Goal: Entertainment & Leisure: Browse casually

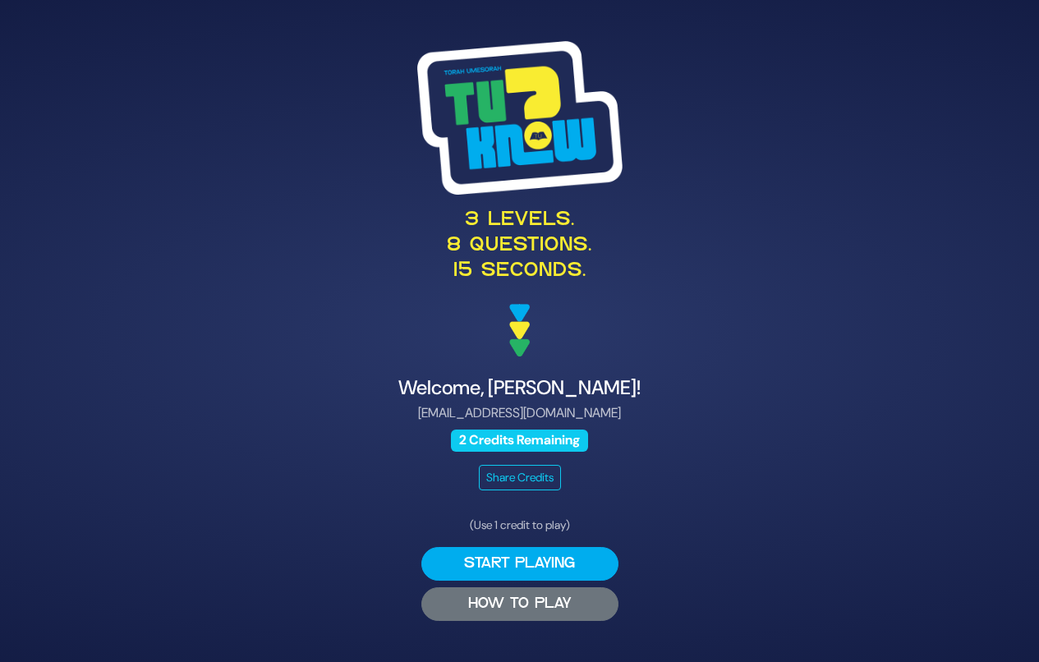
click at [521, 602] on button "HOW TO PLAY" at bounding box center [519, 604] width 197 height 34
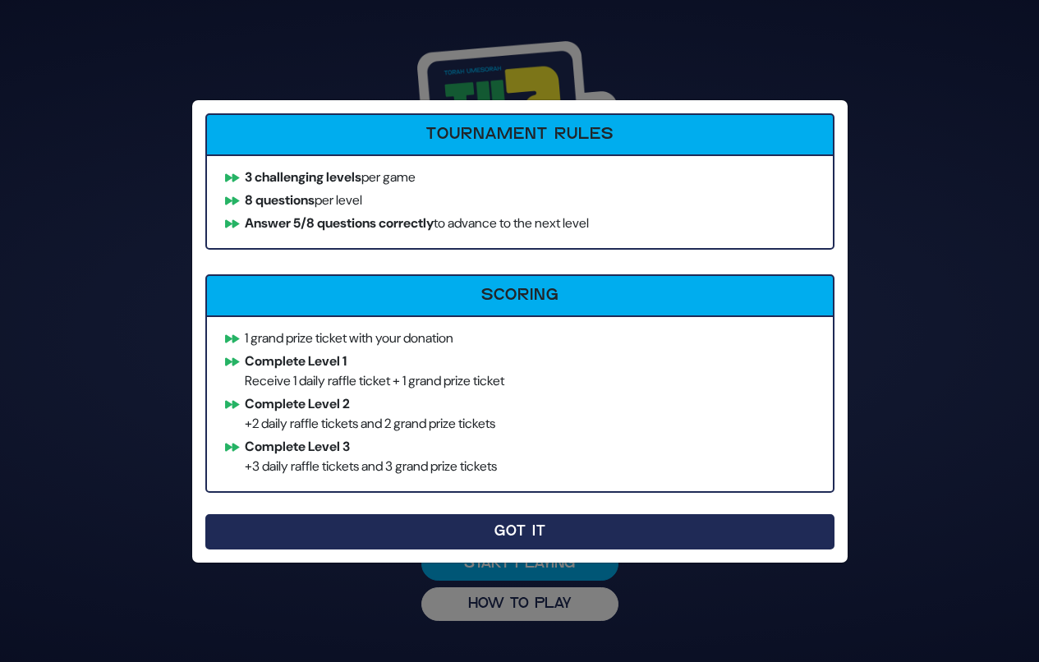
click at [427, 530] on button "Got It" at bounding box center [519, 531] width 629 height 35
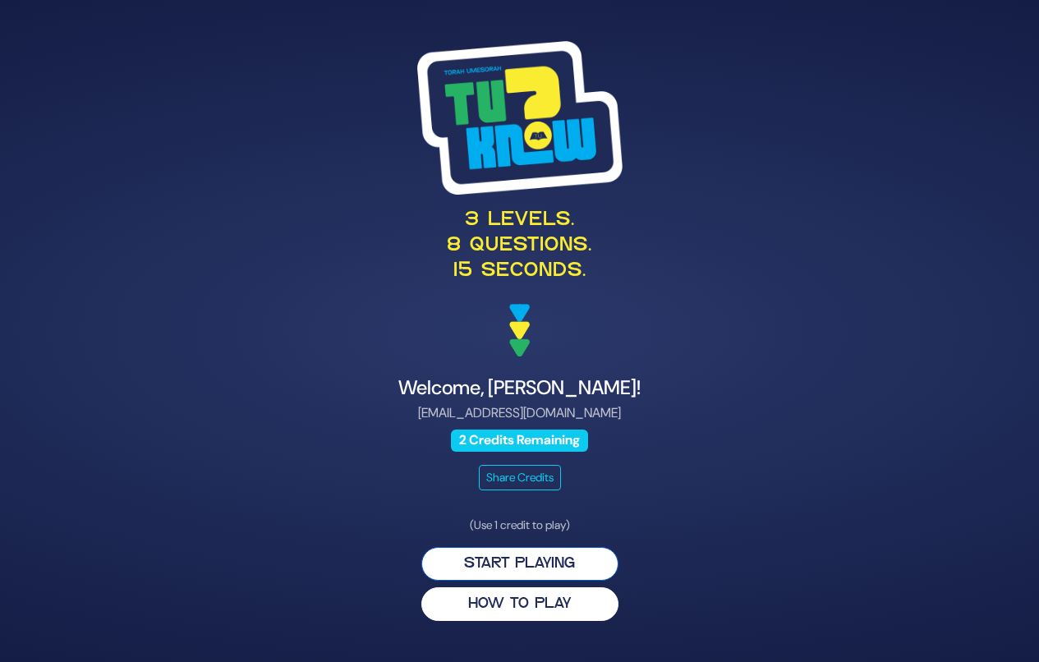
click at [520, 560] on button "Start Playing" at bounding box center [519, 564] width 197 height 34
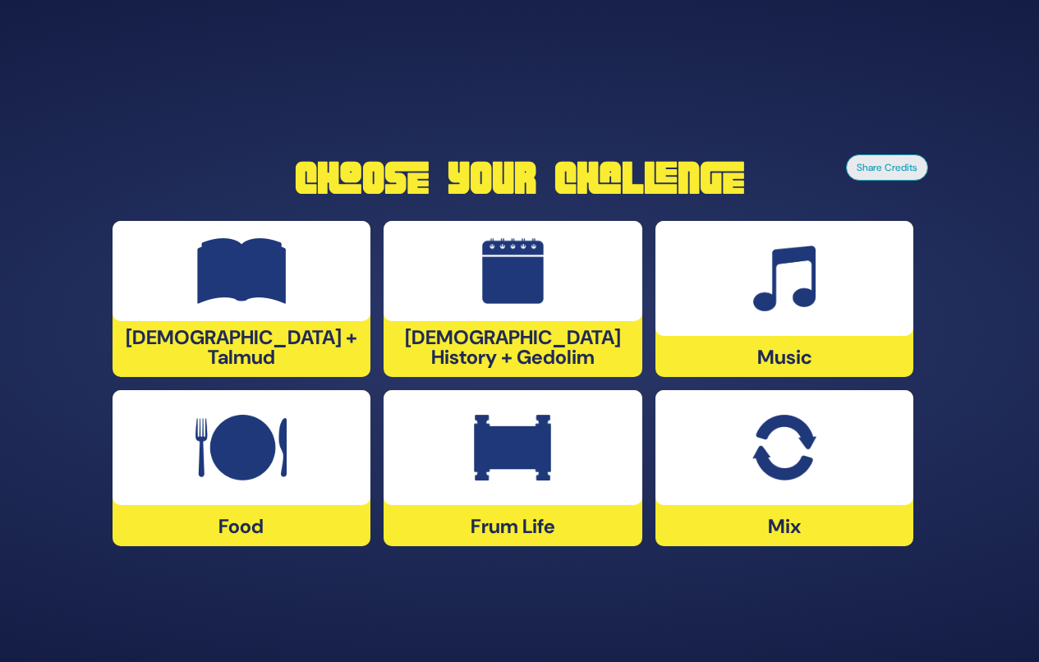
click at [251, 463] on img at bounding box center [240, 448] width 91 height 66
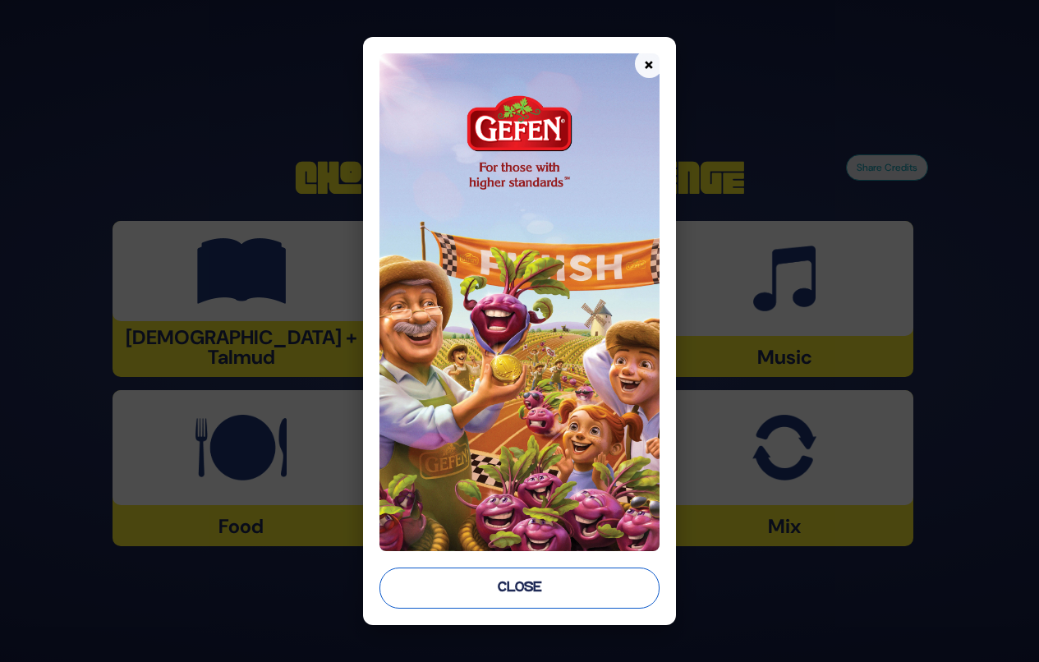
click at [539, 580] on button "Close" at bounding box center [519, 587] width 280 height 41
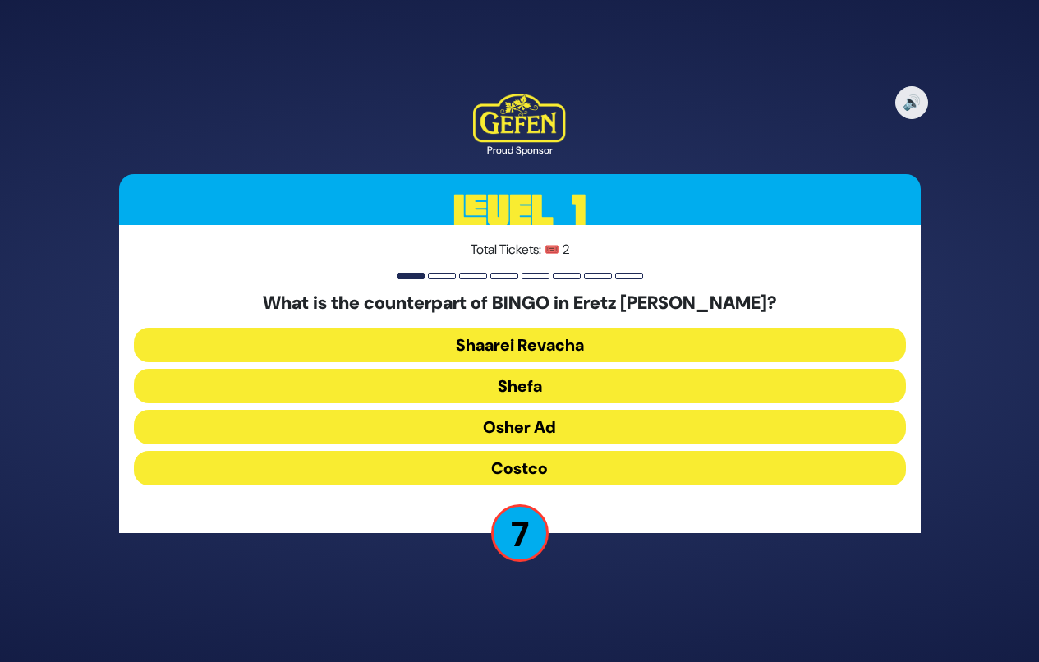
click at [555, 426] on button "Osher Ad" at bounding box center [520, 427] width 772 height 34
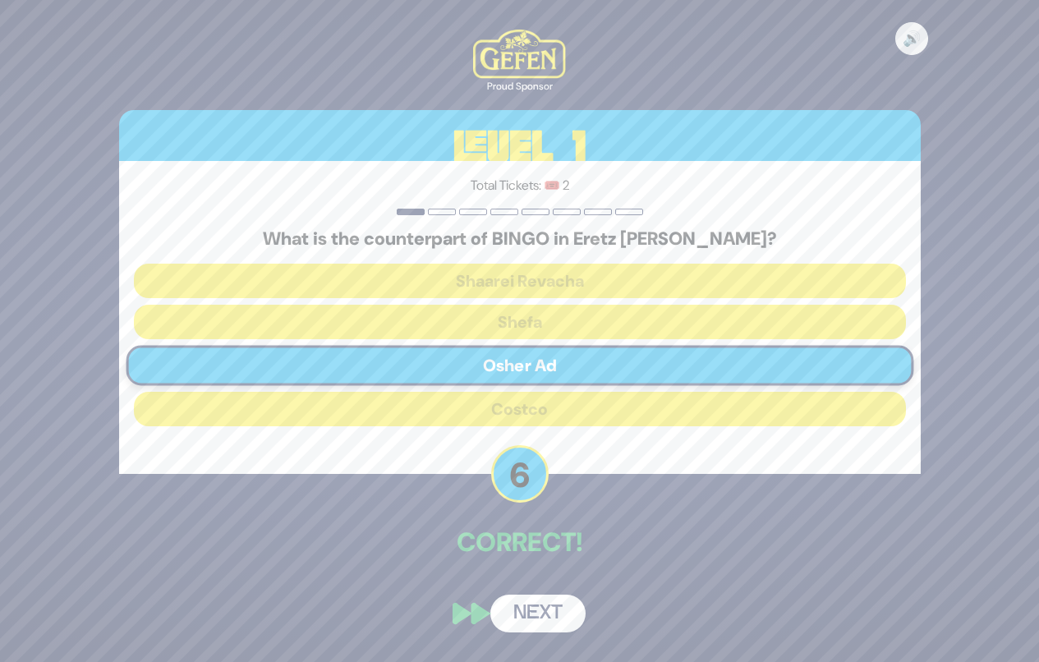
click at [536, 609] on button "Next" at bounding box center [537, 613] width 95 height 38
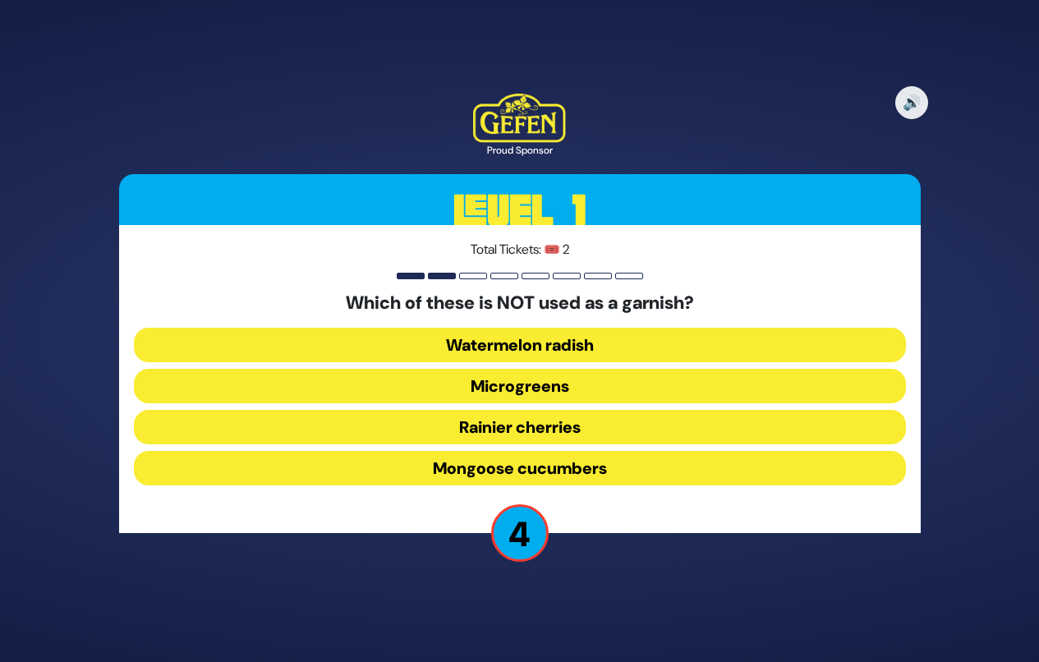
click at [558, 469] on button "Mongoose cucumbers" at bounding box center [520, 468] width 772 height 34
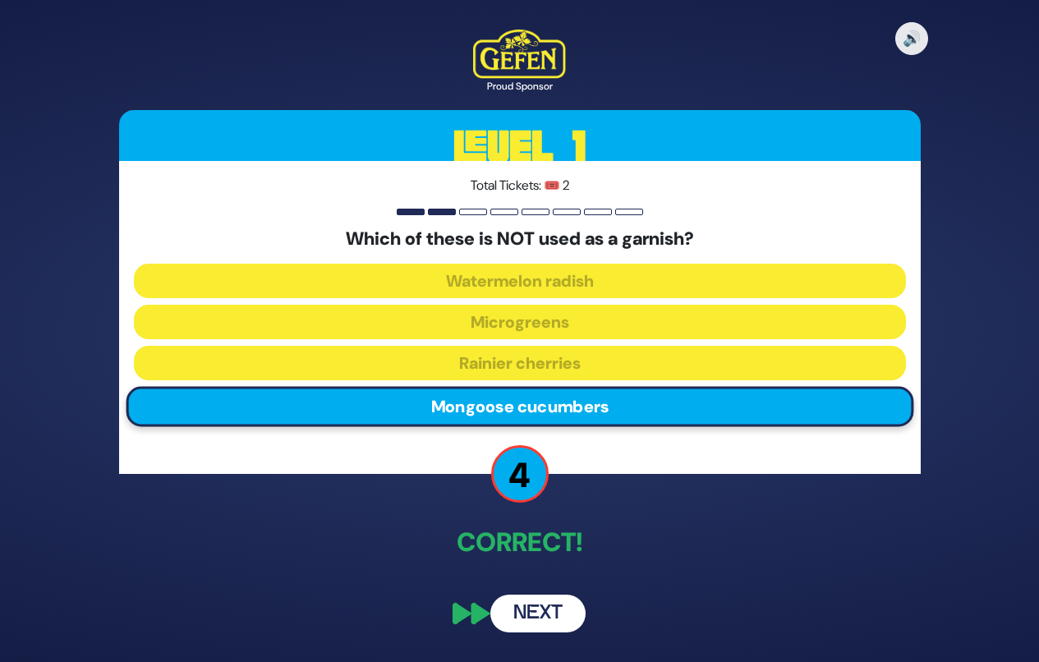
click at [540, 617] on button "Next" at bounding box center [537, 613] width 95 height 38
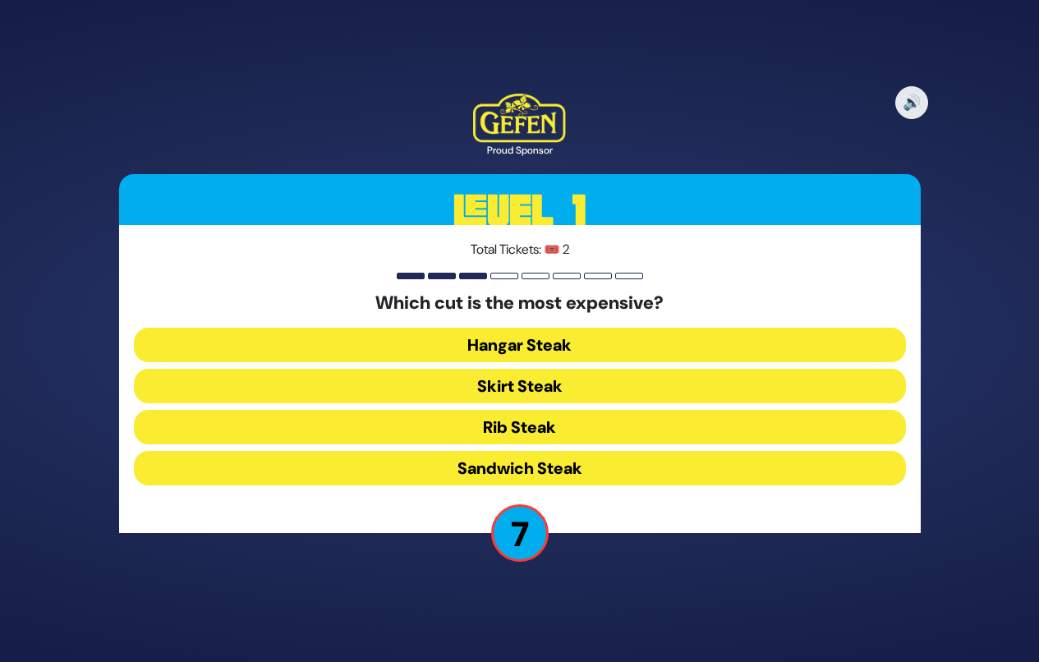
click at [544, 425] on button "Rib Steak" at bounding box center [520, 427] width 772 height 34
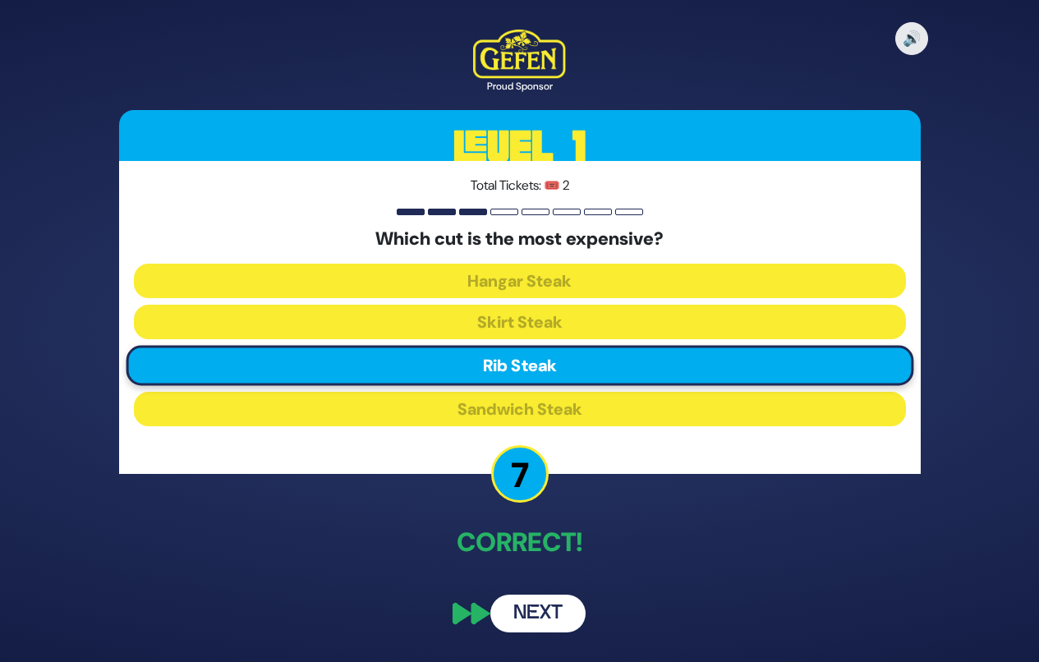
click at [521, 617] on button "Next" at bounding box center [537, 613] width 95 height 38
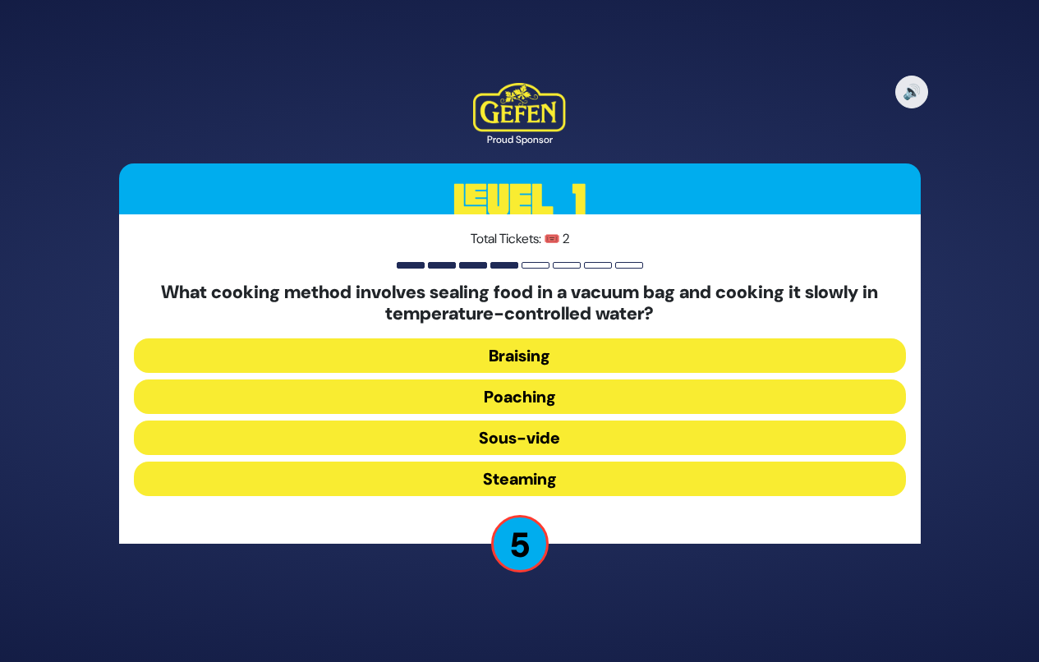
click at [525, 439] on button "Sous-vide" at bounding box center [520, 437] width 772 height 34
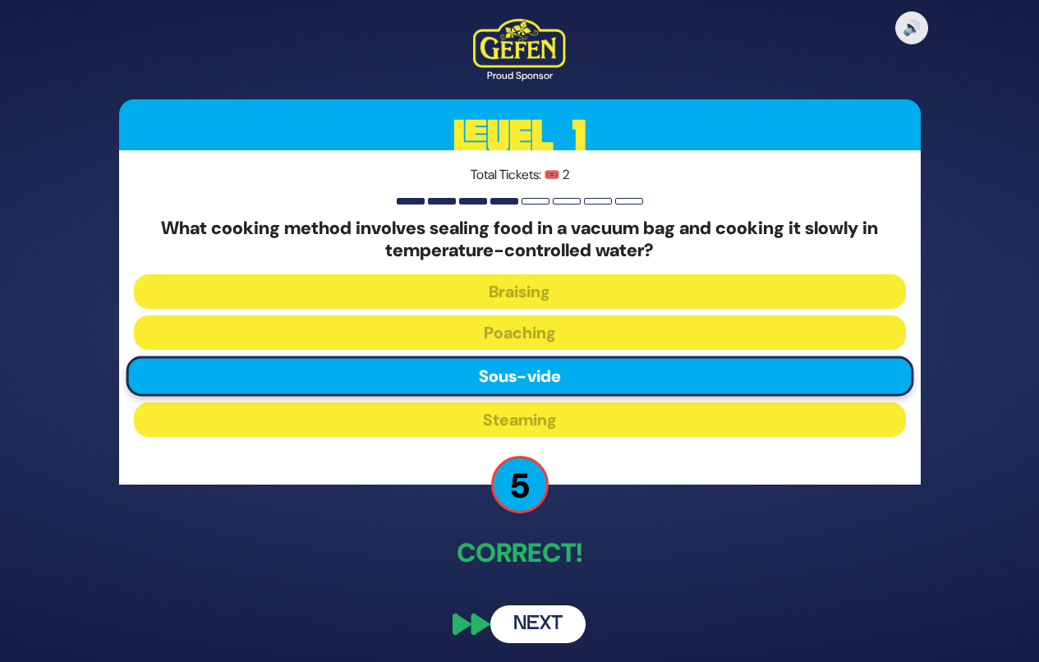
click at [554, 626] on button "Next" at bounding box center [537, 624] width 95 height 38
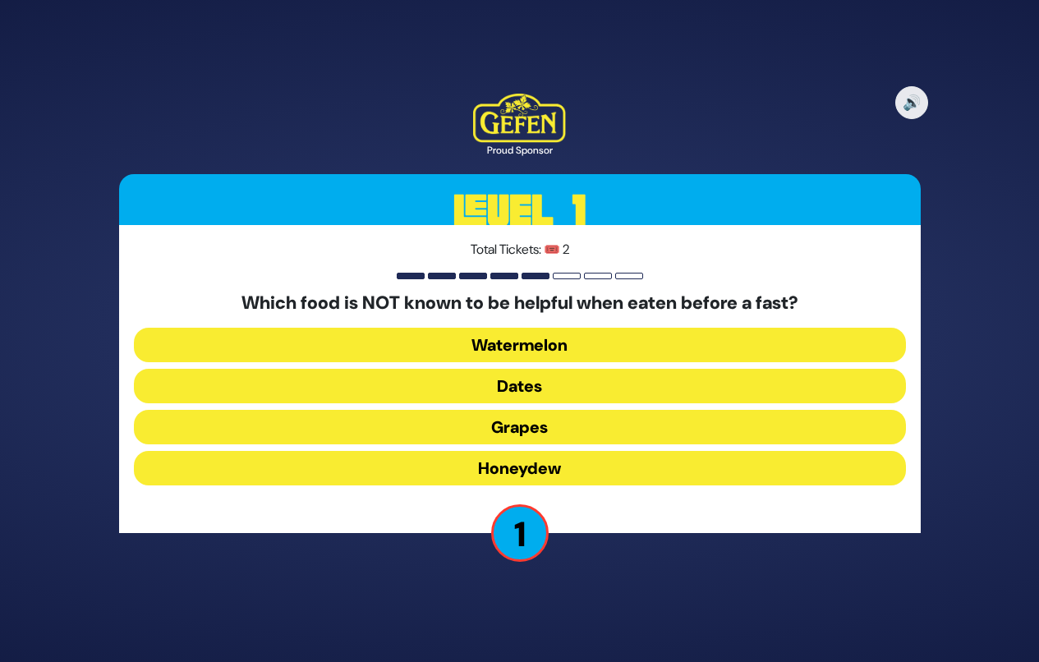
click at [519, 423] on button "Grapes" at bounding box center [520, 427] width 772 height 34
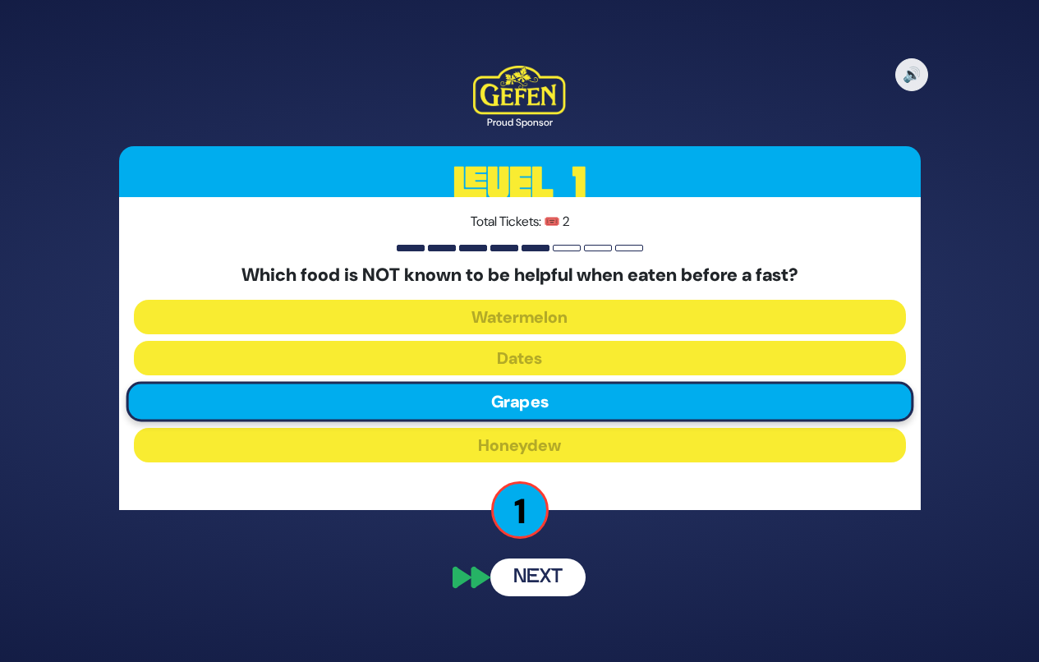
click at [519, 411] on div "Which food is NOT known to be helpful when eaten before a fast? Watermelon Date…" at bounding box center [520, 366] width 772 height 204
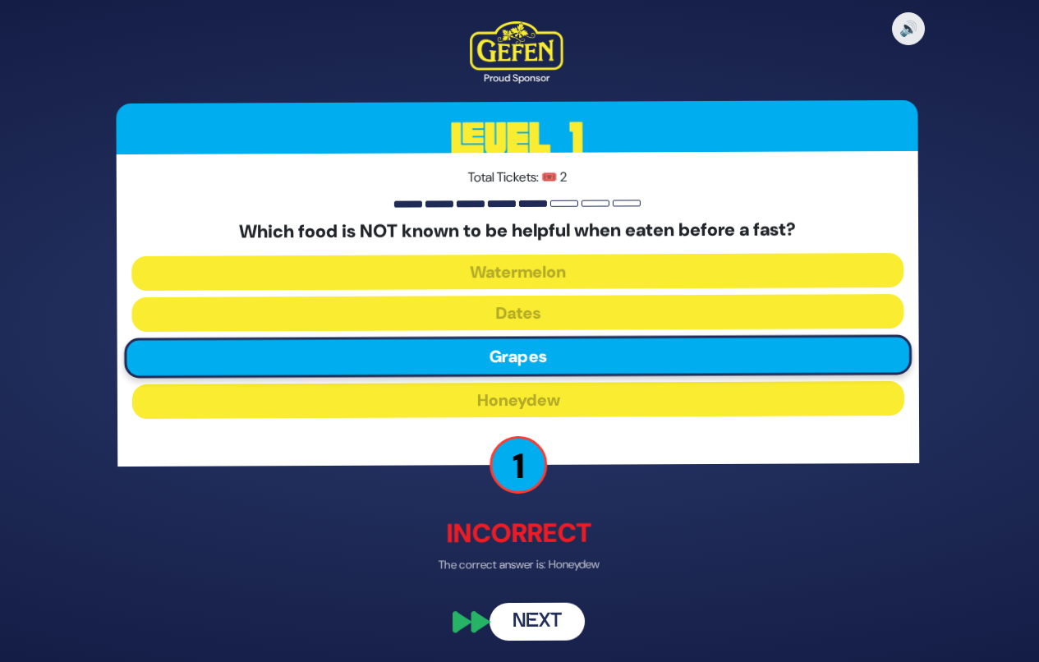
click at [535, 622] on button "Next" at bounding box center [537, 622] width 95 height 38
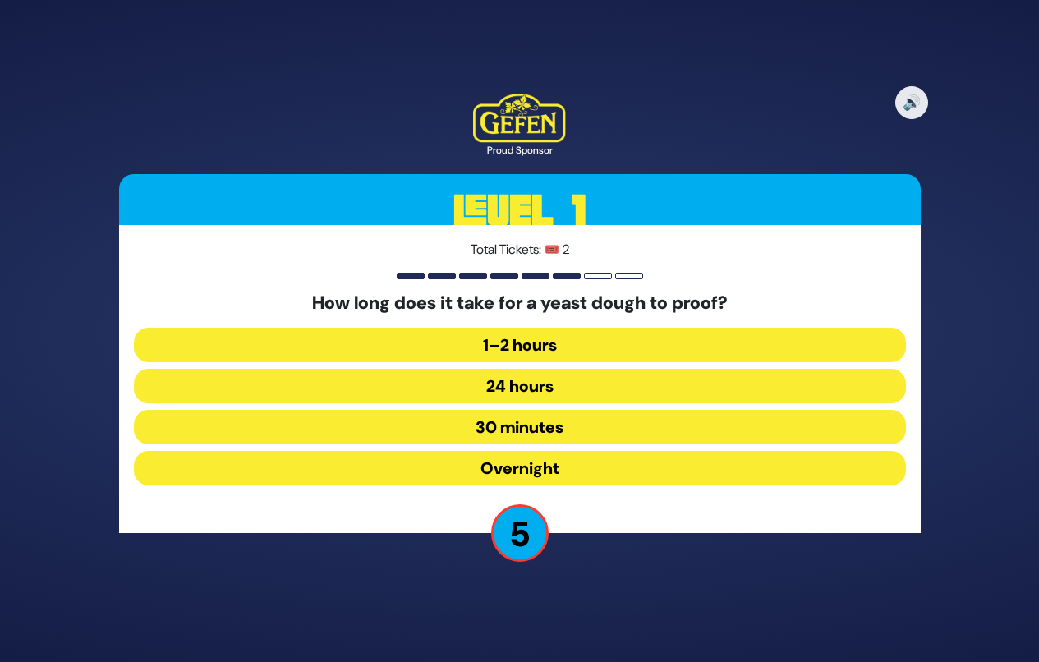
click at [594, 341] on button "1–2 hours" at bounding box center [520, 345] width 772 height 34
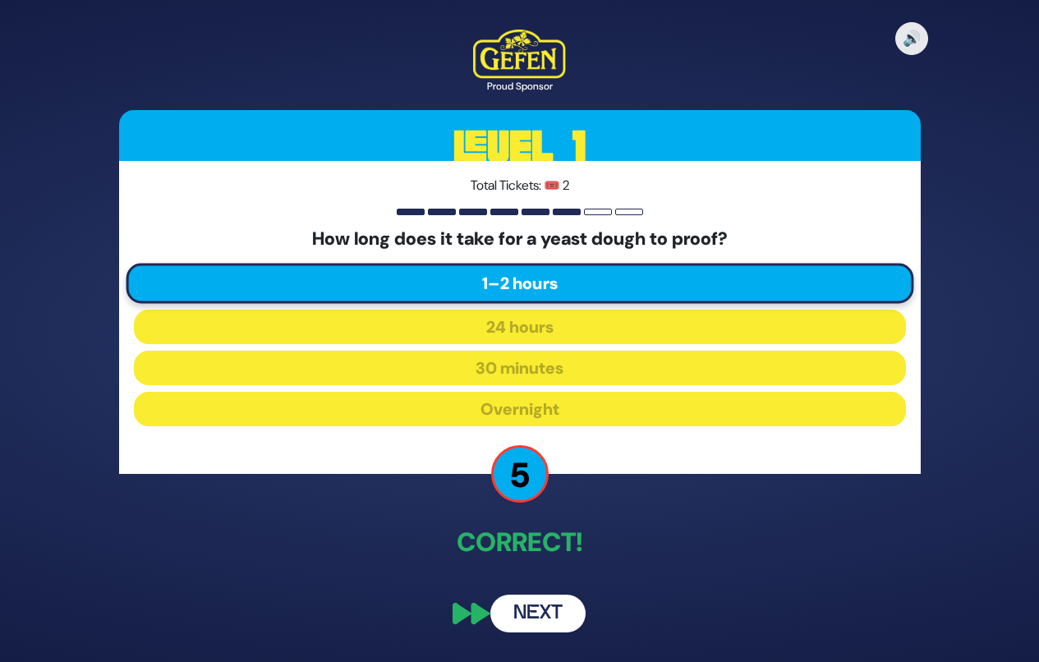
click at [555, 620] on button "Next" at bounding box center [537, 613] width 95 height 38
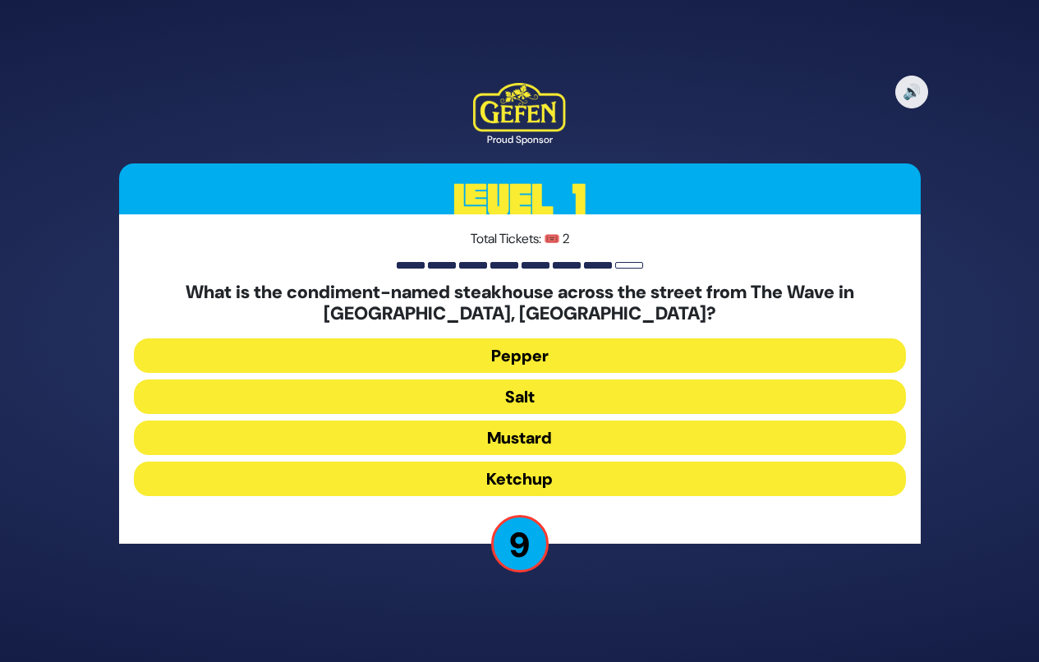
click at [554, 396] on button "Salt" at bounding box center [520, 396] width 772 height 34
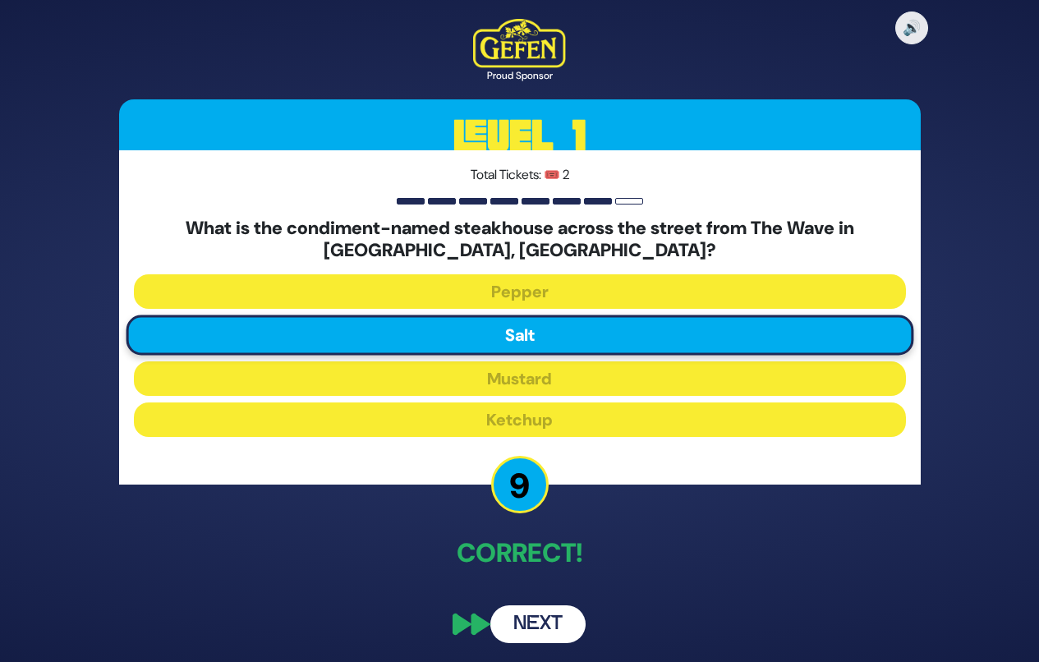
click at [530, 622] on button "Next" at bounding box center [537, 624] width 95 height 38
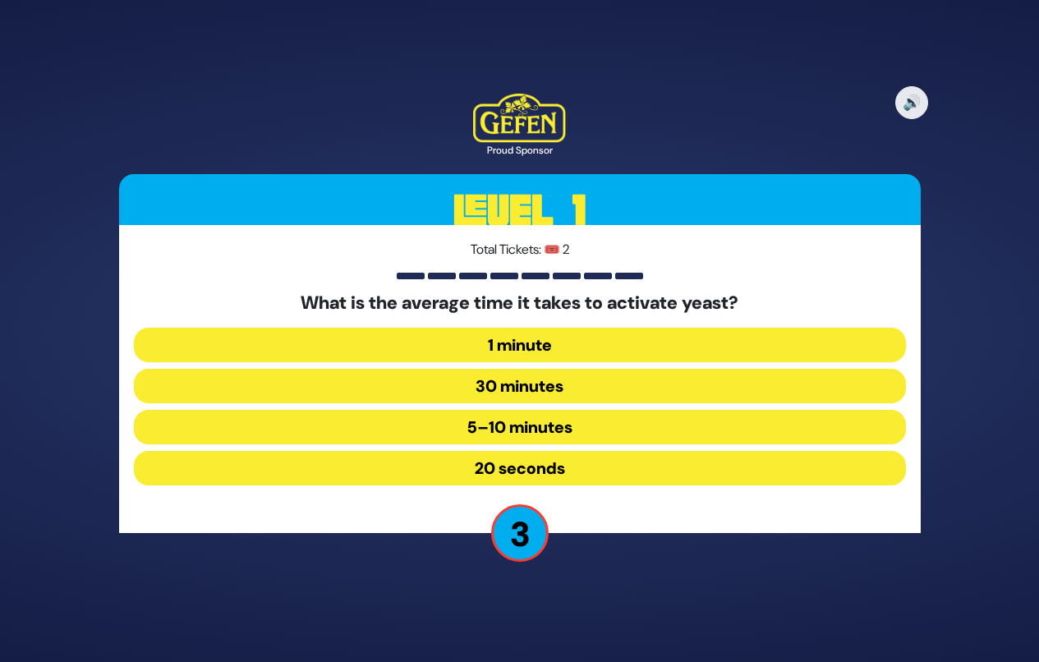
click at [512, 425] on button "5–10 minutes" at bounding box center [520, 427] width 772 height 34
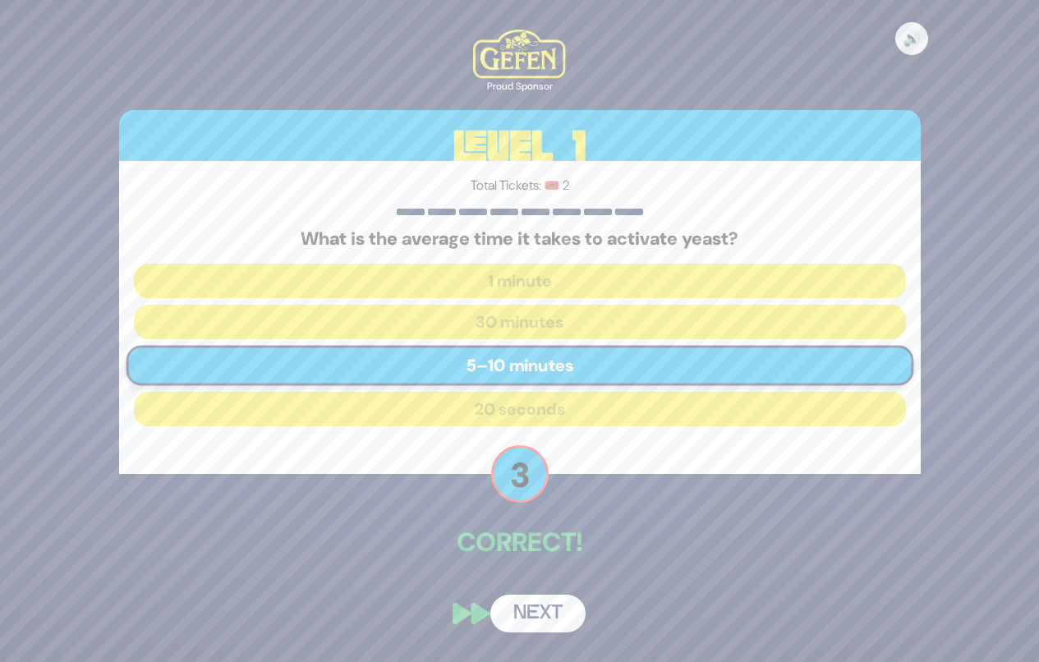
click at [528, 585] on div "🔊 Proud Sponsor Level 1 Total Tickets: 🎟️ 2 What is the average time it takes t…" at bounding box center [519, 330] width 841 height 641
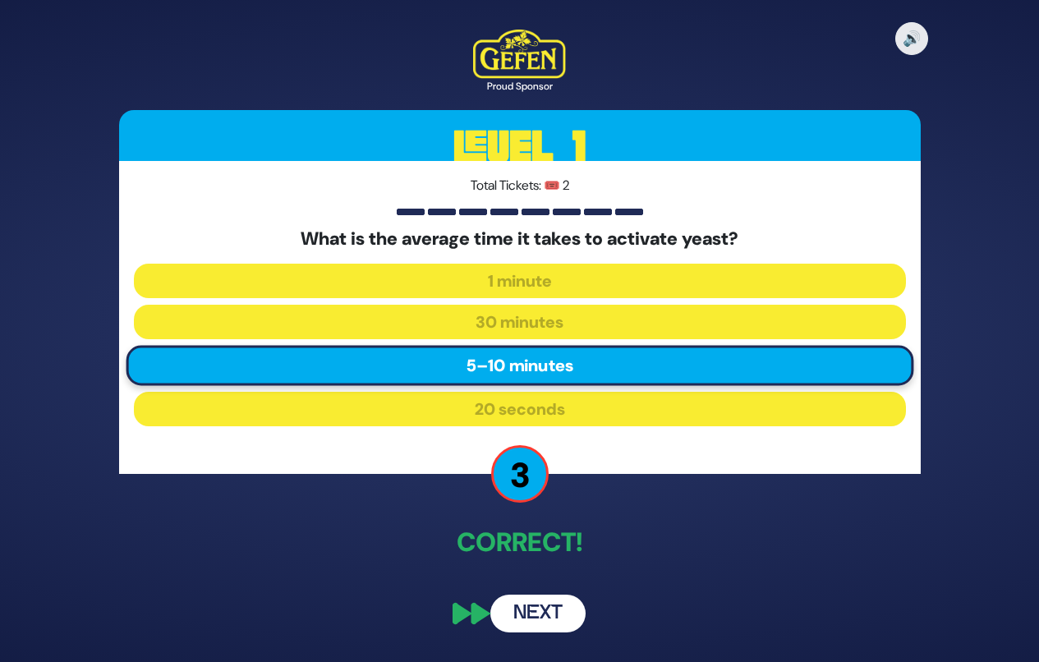
click at [539, 610] on button "Next" at bounding box center [537, 613] width 95 height 38
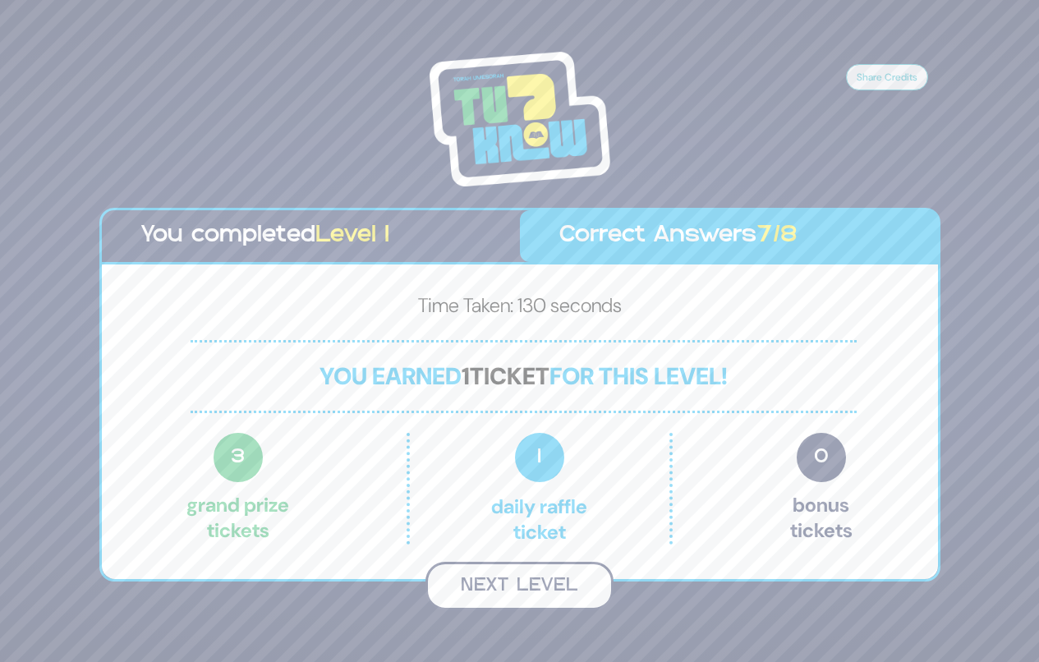
click at [537, 590] on button "Next Level" at bounding box center [519, 586] width 188 height 48
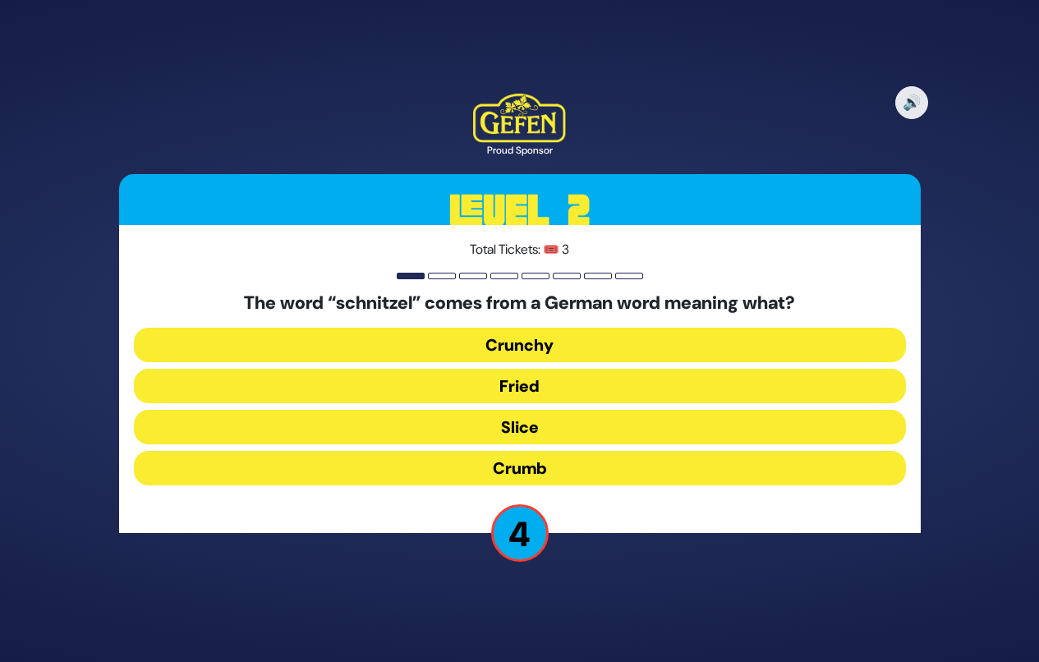
click at [506, 433] on button "Slice" at bounding box center [520, 427] width 772 height 34
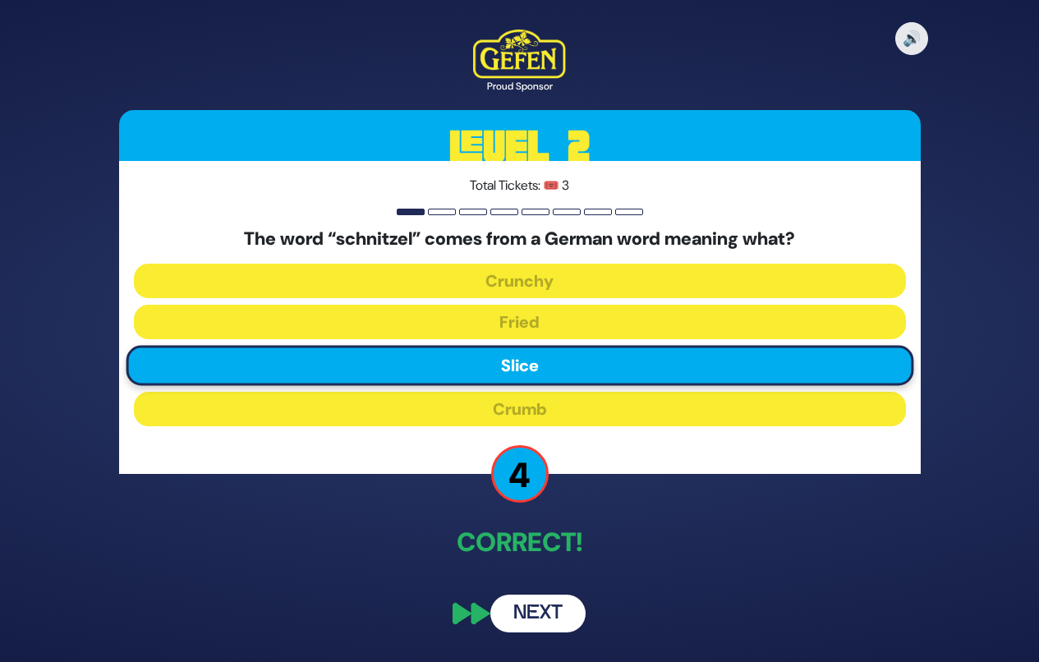
click at [534, 624] on button "Next" at bounding box center [537, 613] width 95 height 38
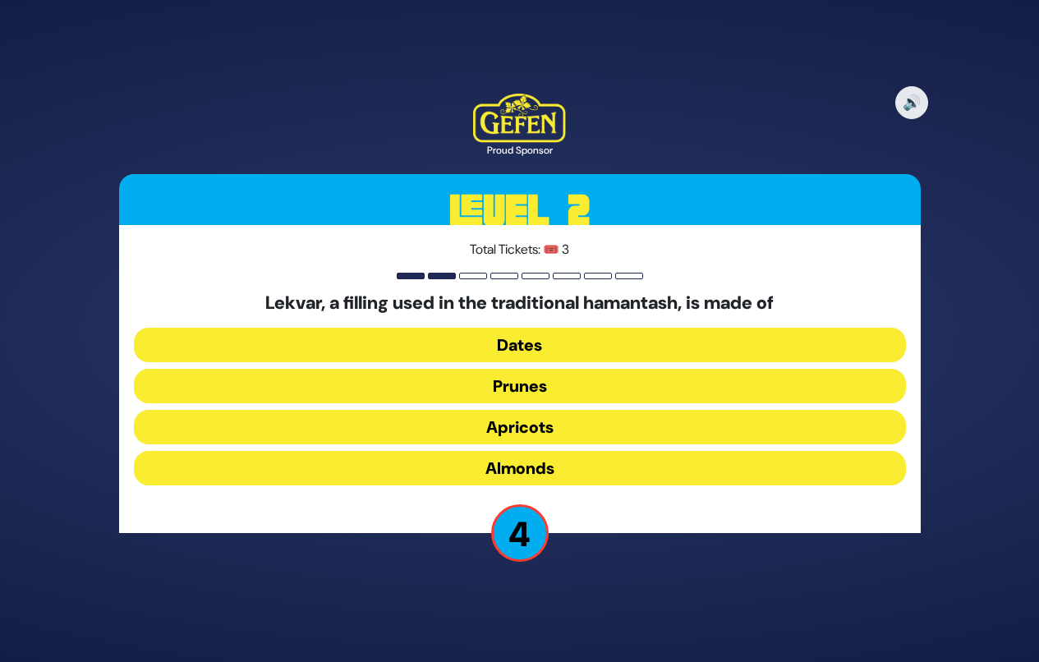
click at [513, 386] on button "Prunes" at bounding box center [520, 386] width 772 height 34
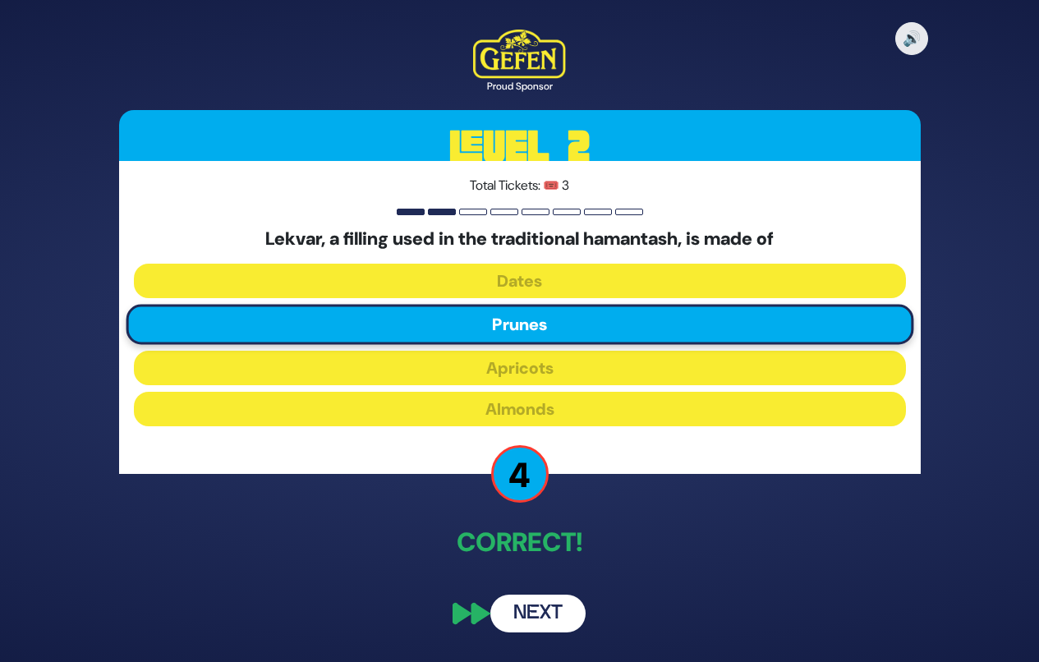
click at [545, 617] on button "Next" at bounding box center [537, 613] width 95 height 38
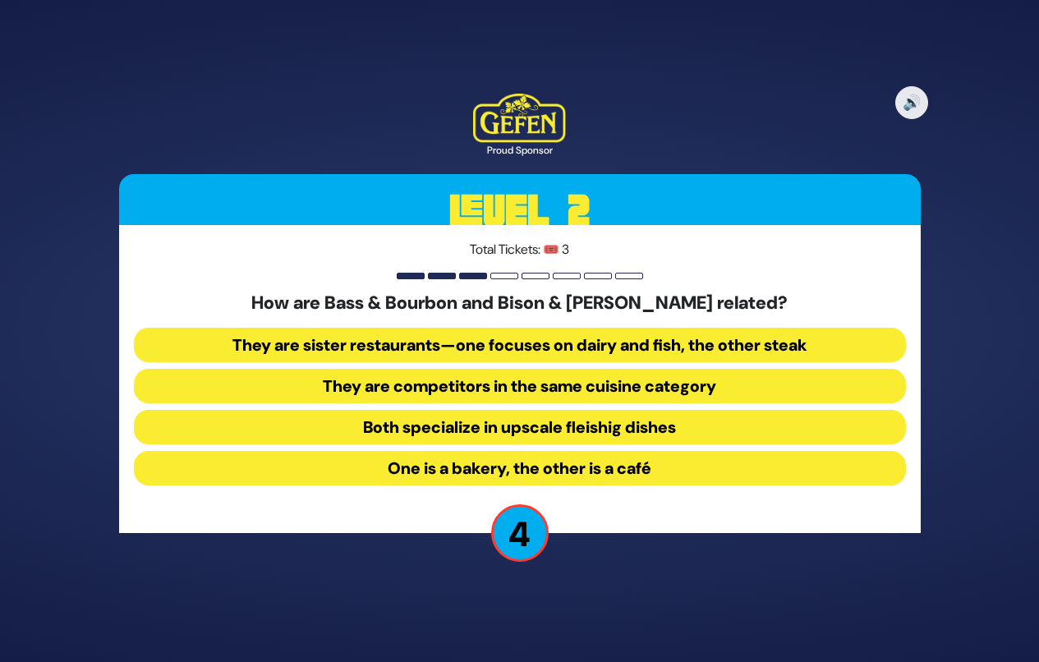
click at [699, 338] on button "They are sister restaurants—one focuses on dairy and fish, the other steak" at bounding box center [520, 345] width 772 height 34
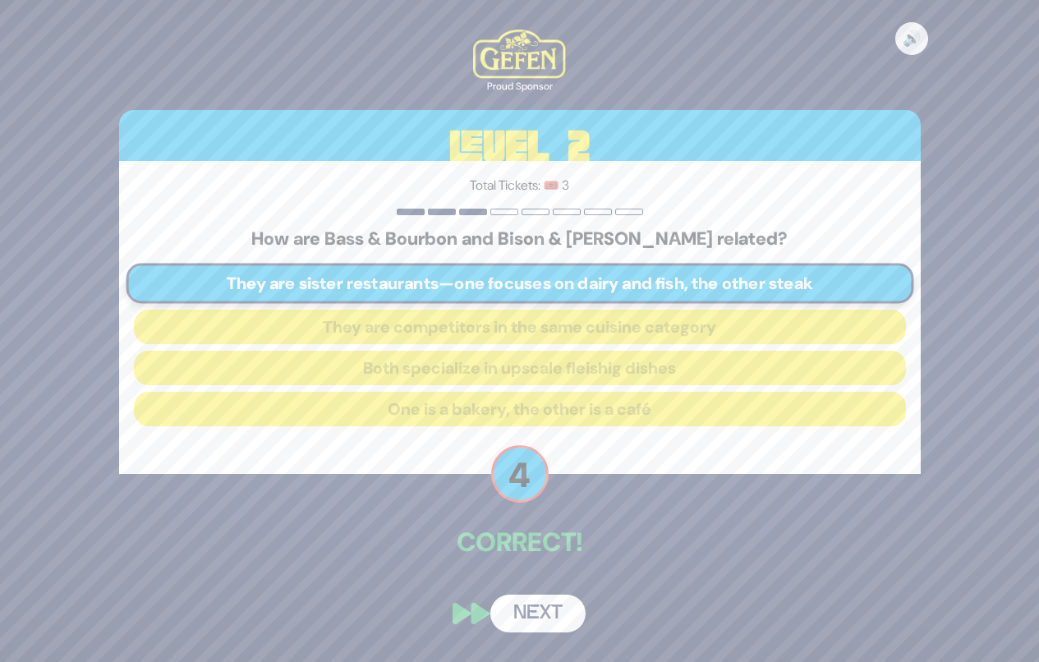
click at [538, 612] on button "Next" at bounding box center [537, 613] width 95 height 38
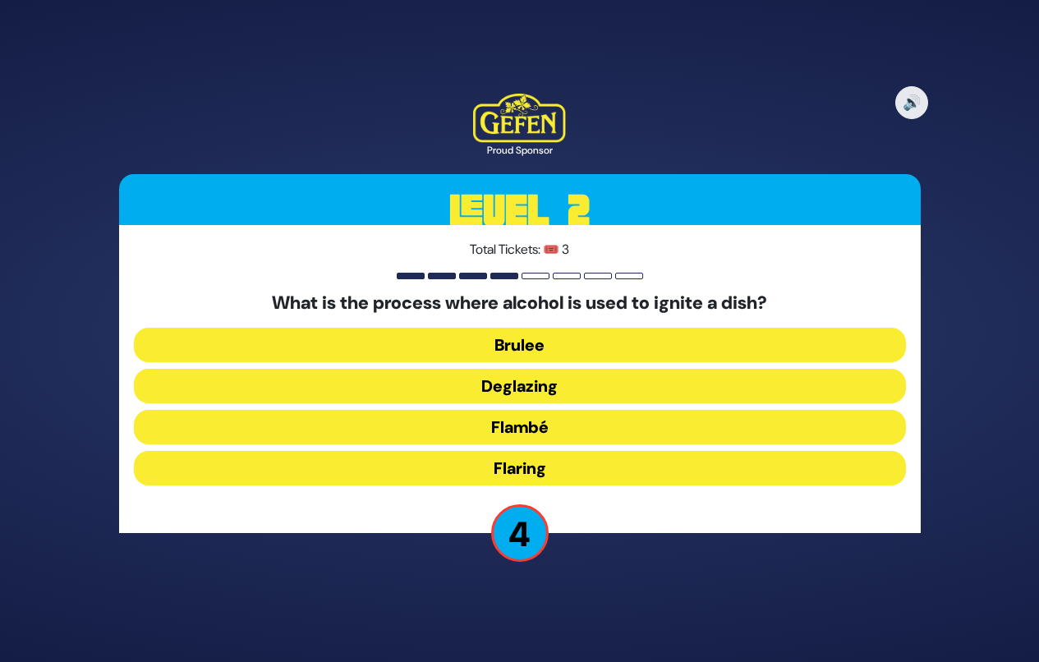
click at [539, 425] on button "Flambé" at bounding box center [520, 427] width 772 height 34
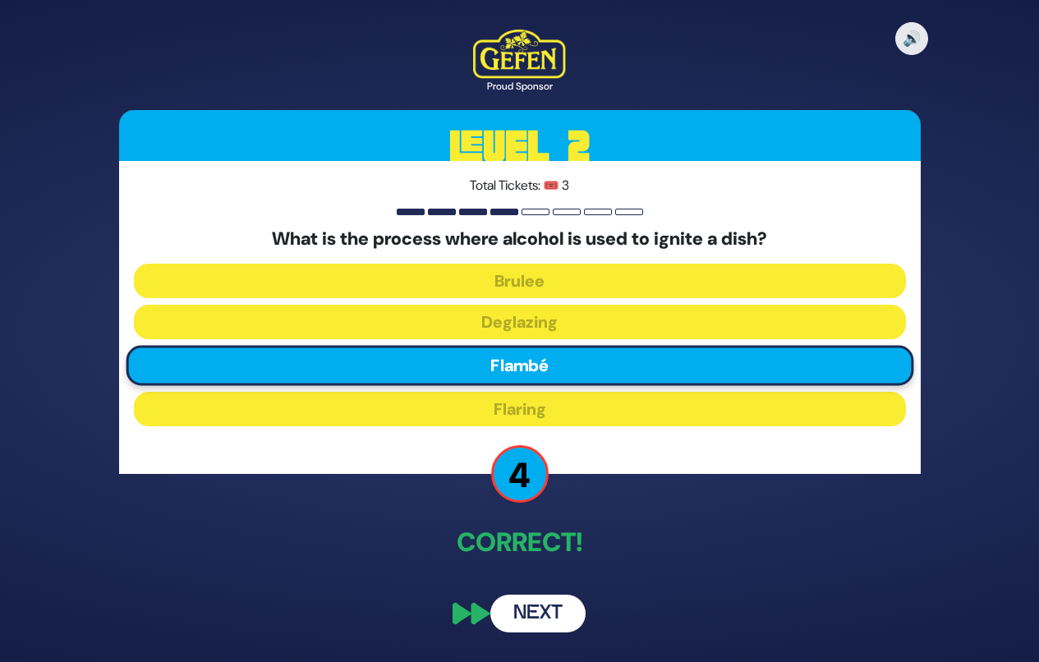
click at [528, 606] on button "Next" at bounding box center [537, 613] width 95 height 38
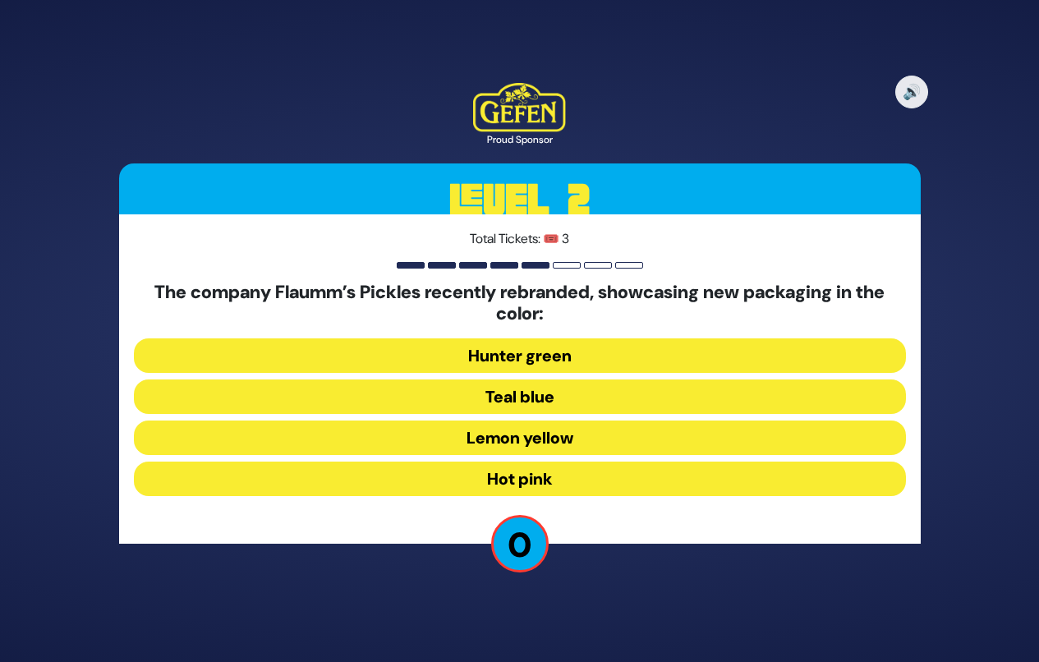
click at [525, 435] on button "Lemon yellow" at bounding box center [520, 437] width 772 height 34
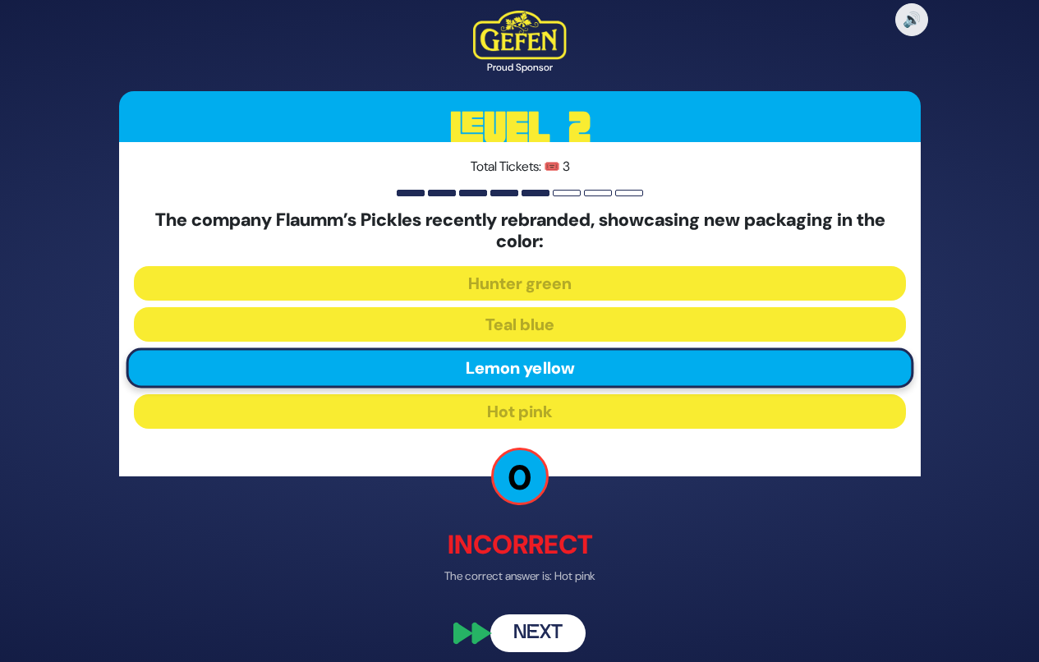
click at [538, 636] on button "Next" at bounding box center [537, 632] width 95 height 38
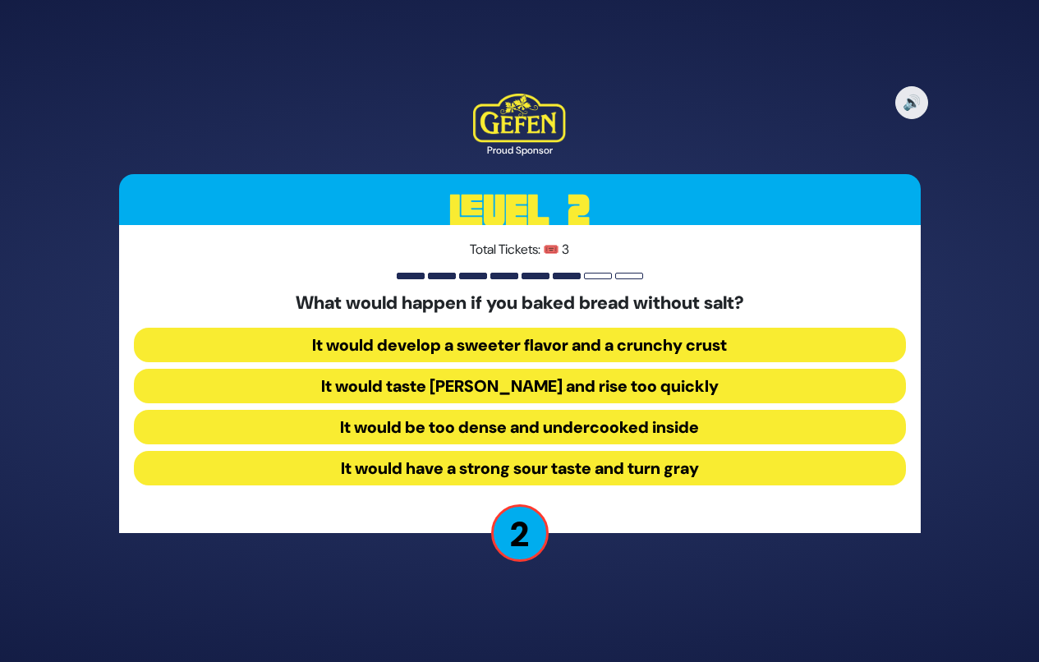
click at [537, 465] on button "It would have a strong sour taste and turn gray" at bounding box center [520, 468] width 772 height 34
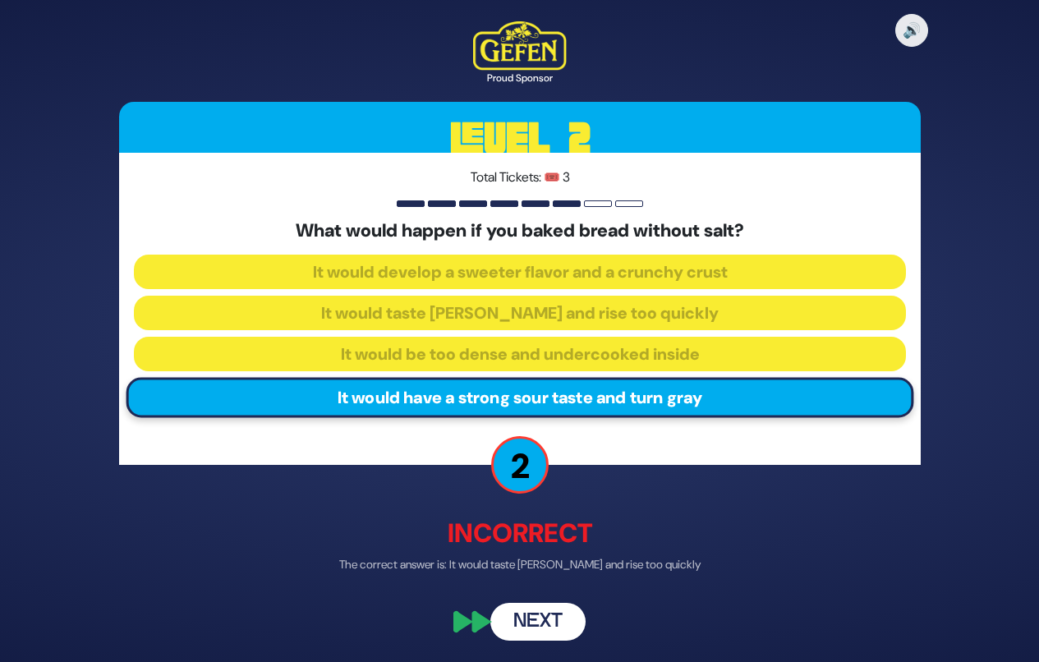
click at [535, 618] on button "Next" at bounding box center [537, 622] width 95 height 38
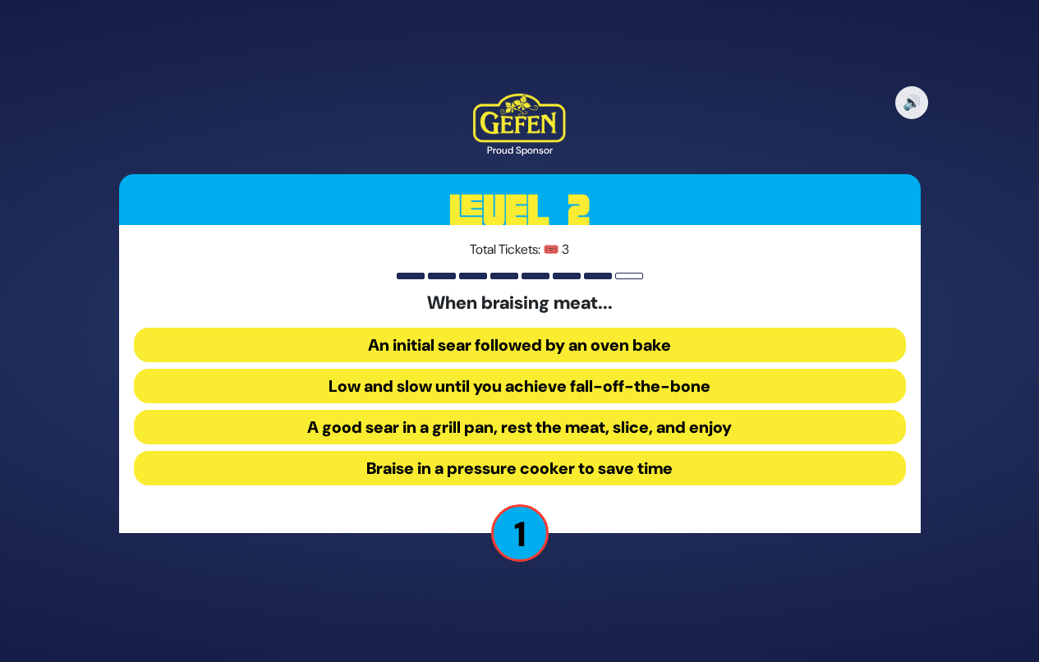
click at [581, 337] on button "An initial sear followed by an oven bake" at bounding box center [520, 345] width 772 height 34
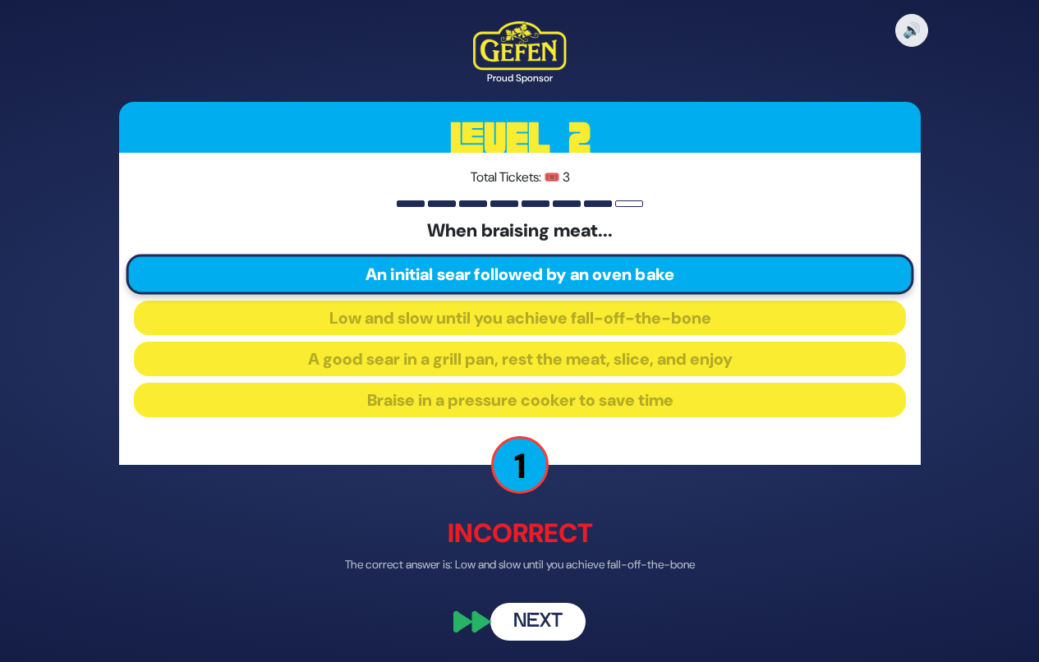
click at [538, 616] on button "Next" at bounding box center [537, 622] width 95 height 38
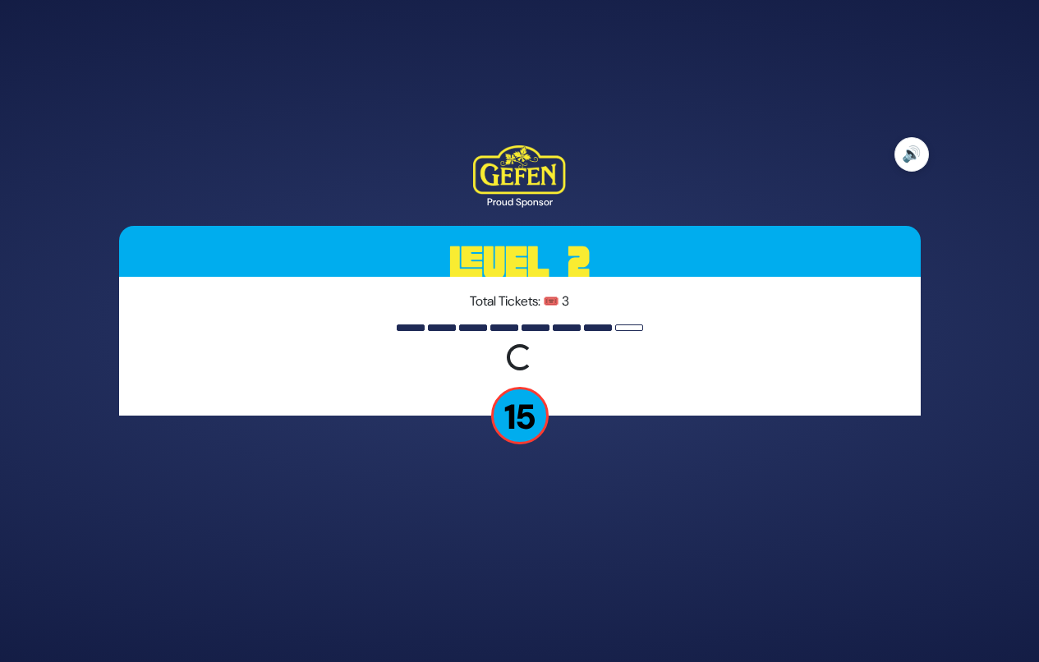
click at [902, 149] on button "🔊" at bounding box center [911, 154] width 34 height 34
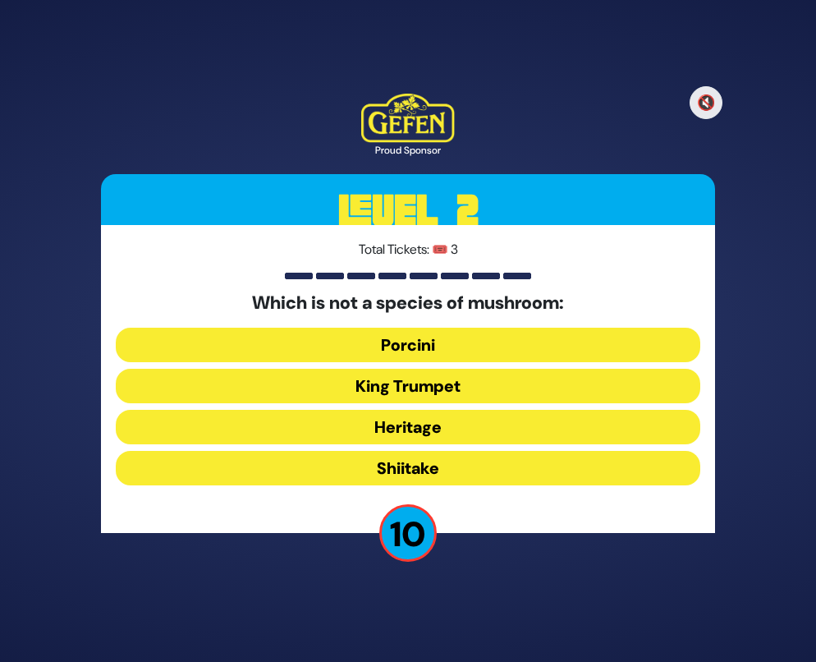
click at [432, 383] on button "King Trumpet" at bounding box center [408, 386] width 584 height 34
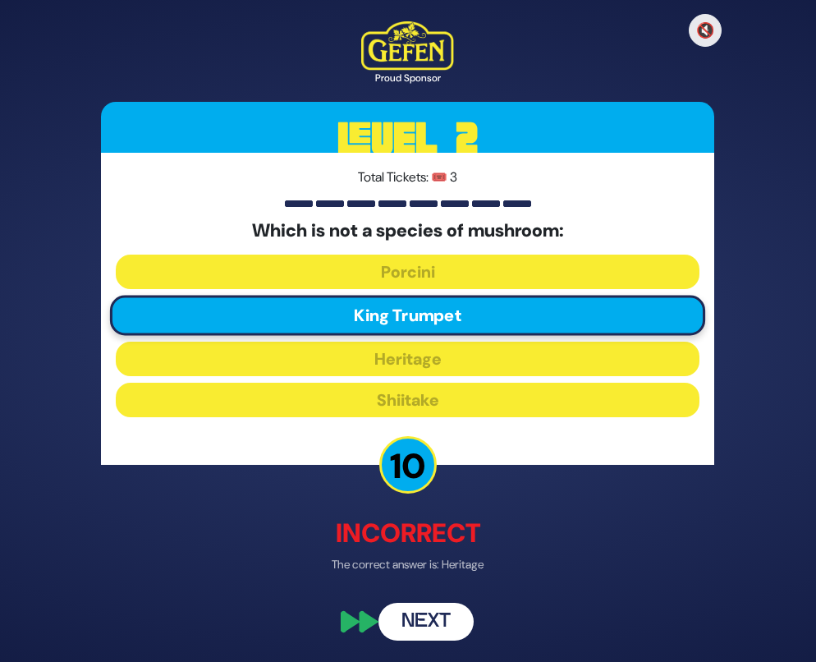
click at [418, 620] on button "Next" at bounding box center [426, 622] width 95 height 38
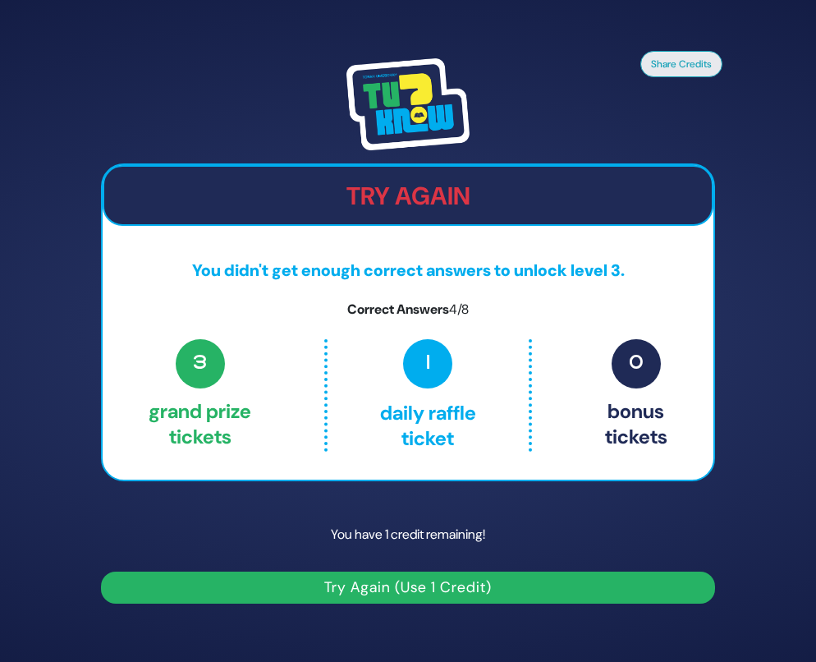
click at [439, 590] on button "Try Again (Use 1 Credit)" at bounding box center [407, 587] width 613 height 32
click at [362, 592] on button "Try Again (Use 1 Credit)" at bounding box center [407, 587] width 613 height 32
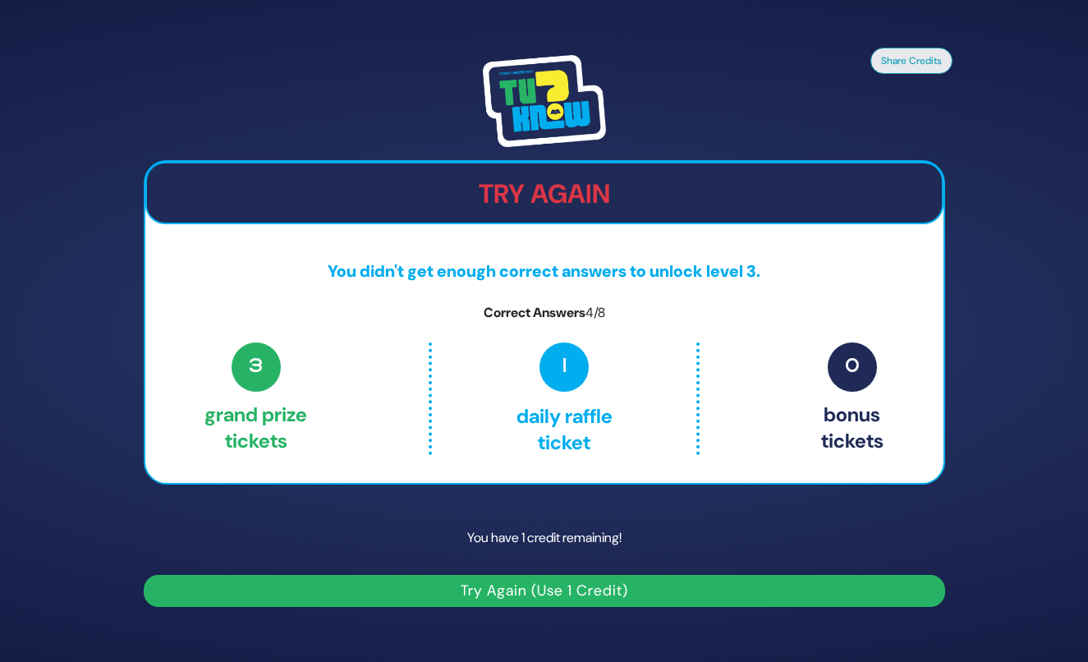
click at [255, 594] on button "Try Again (Use 1 Credit)" at bounding box center [544, 591] width 801 height 32
click at [569, 369] on span "1" at bounding box center [563, 366] width 49 height 49
click at [275, 354] on span "3" at bounding box center [256, 366] width 49 height 49
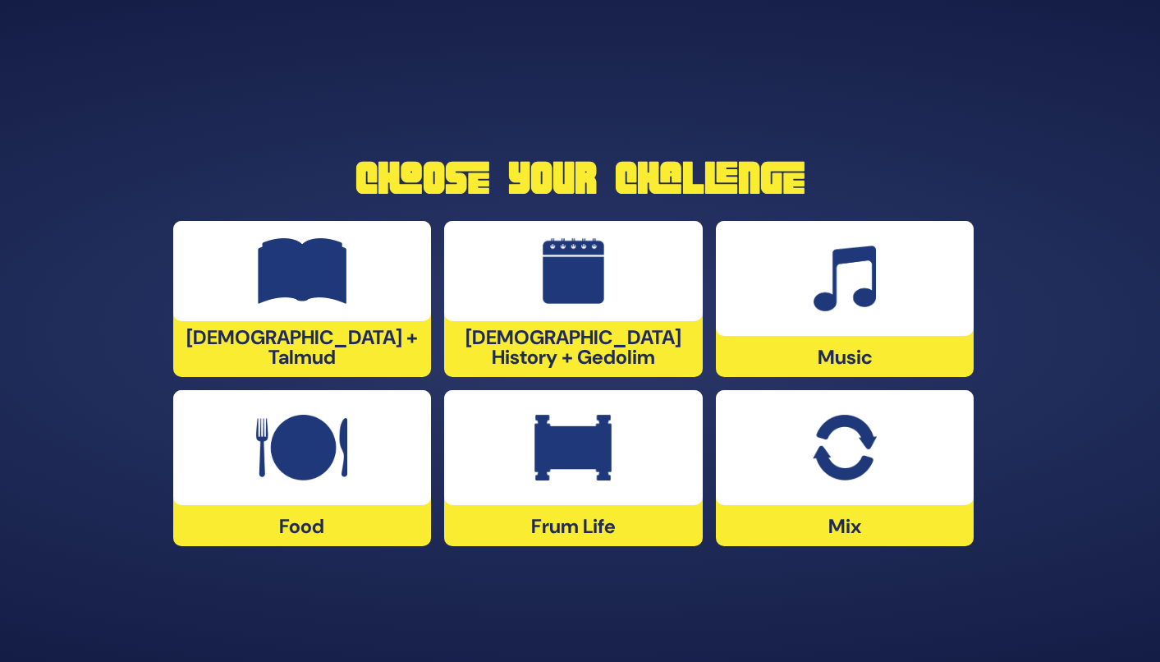
click at [617, 472] on div at bounding box center [573, 447] width 259 height 115
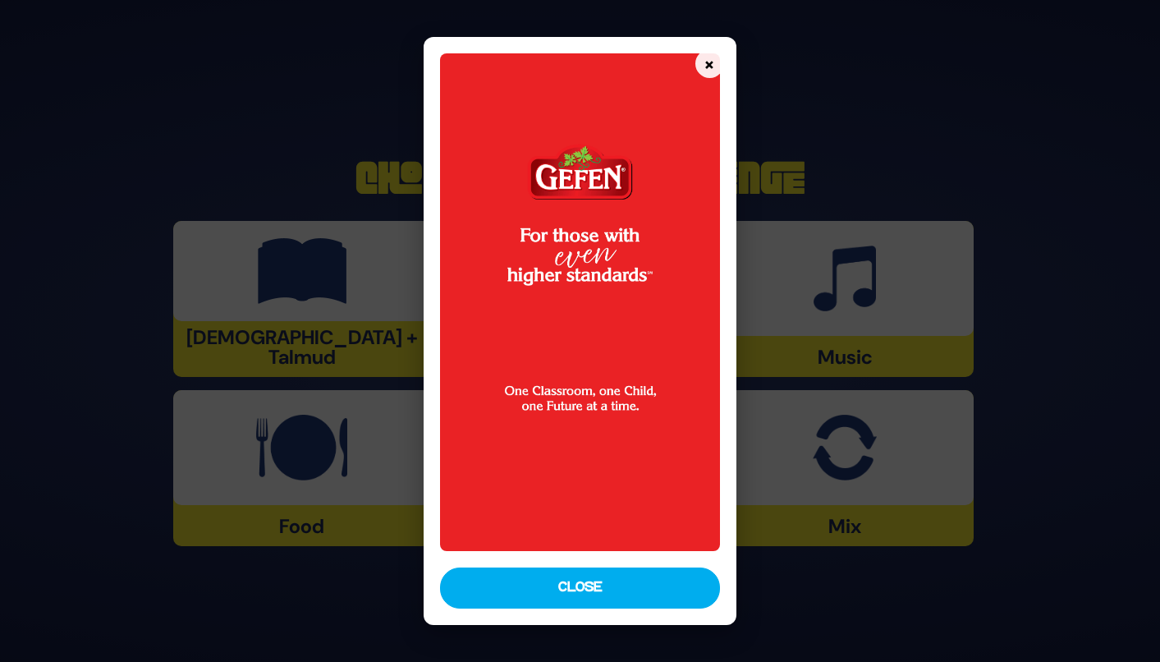
click at [599, 617] on div "× Close" at bounding box center [580, 330] width 313 height 587
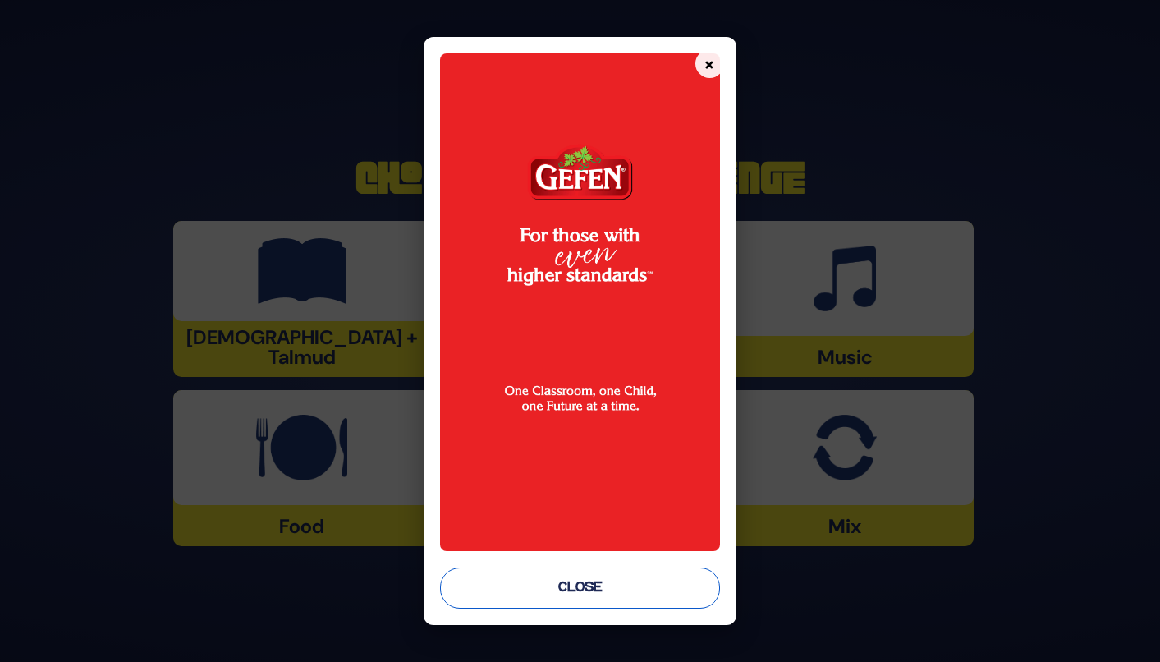
click at [600, 589] on button "Close" at bounding box center [580, 587] width 280 height 41
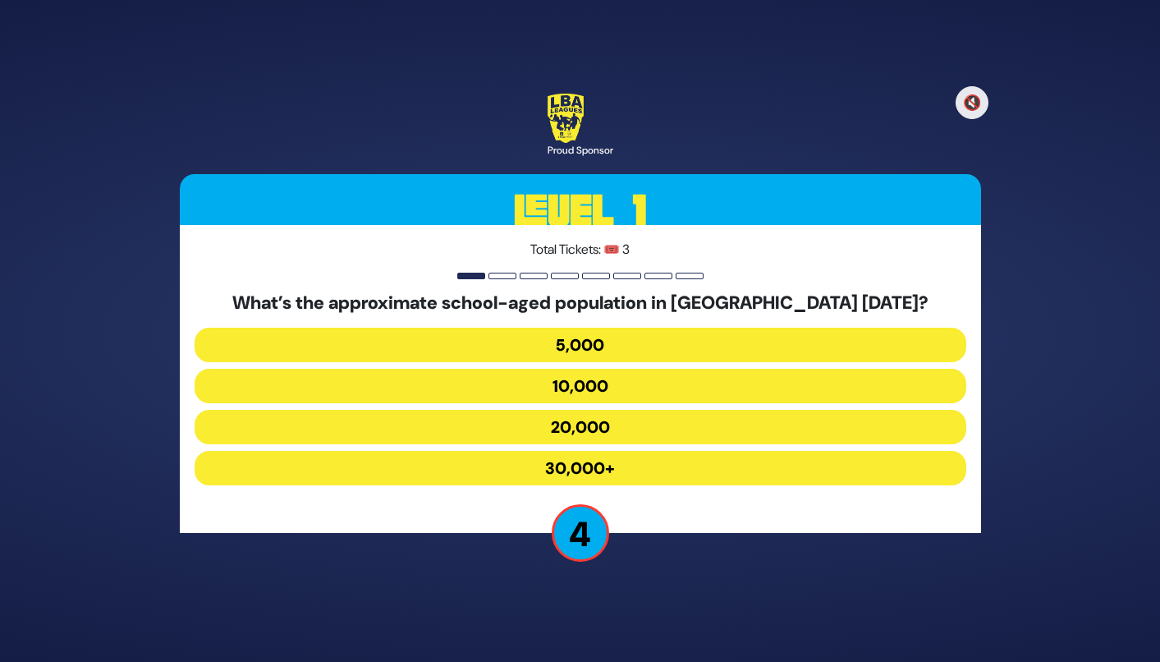
click at [569, 470] on button "30,000+" at bounding box center [581, 468] width 772 height 34
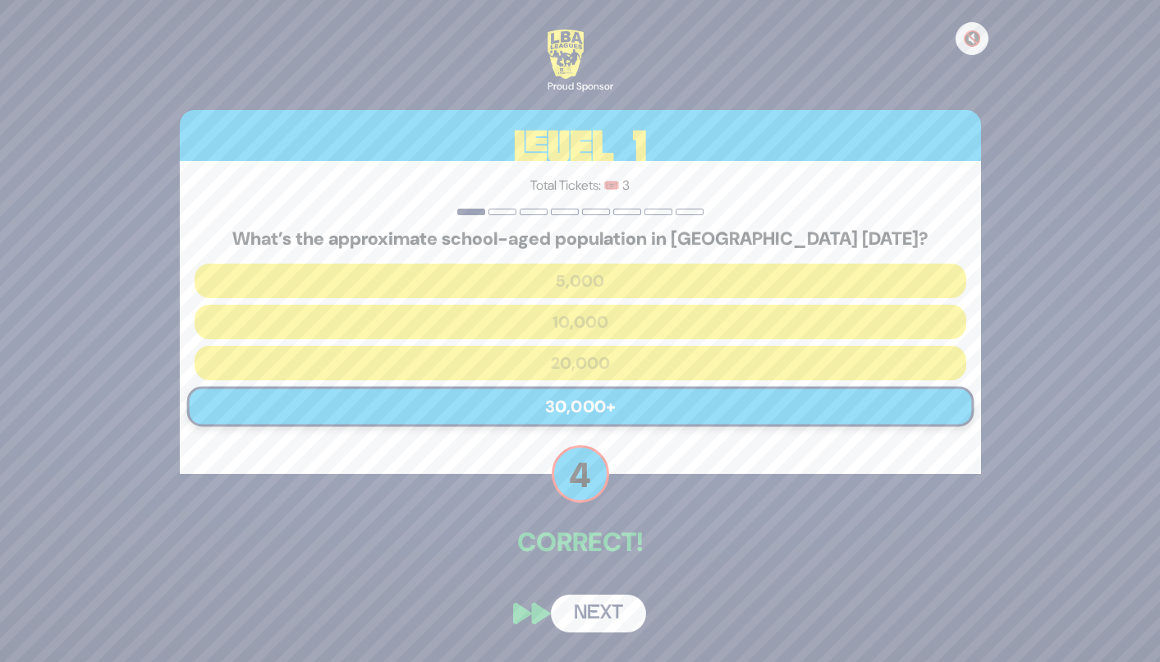
click at [597, 591] on div "🔇 Proud Sponsor Level 1 Total Tickets: 🎟️ 3 What’s the approximate school-aged …" at bounding box center [580, 330] width 841 height 641
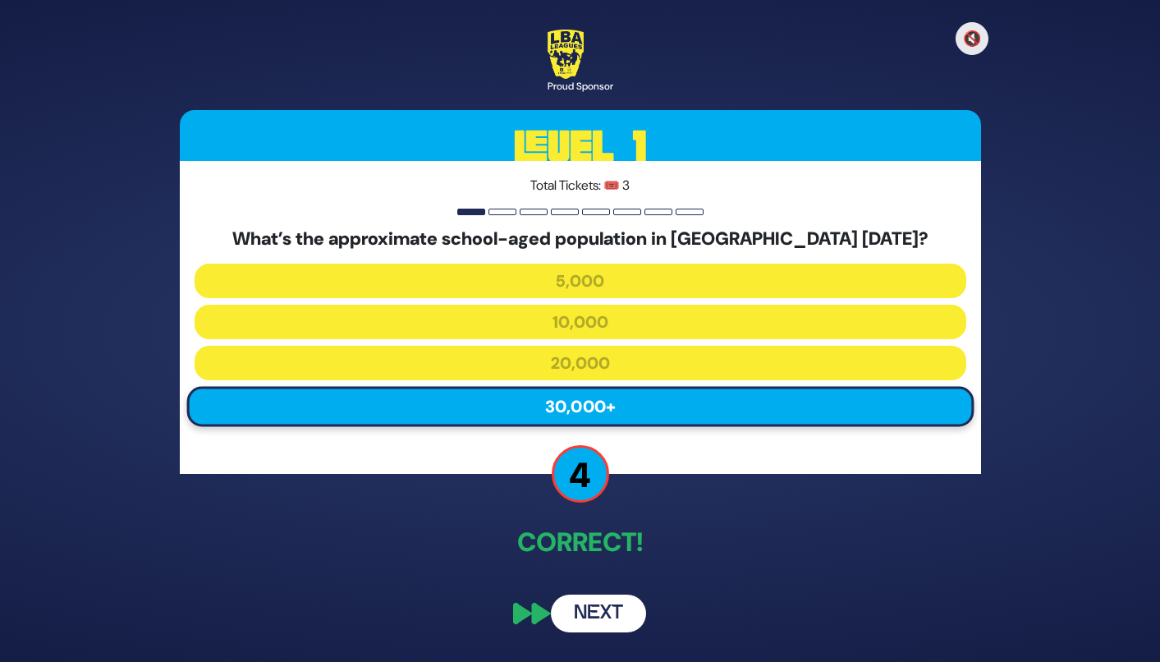
click at [604, 617] on button "Next" at bounding box center [598, 613] width 95 height 38
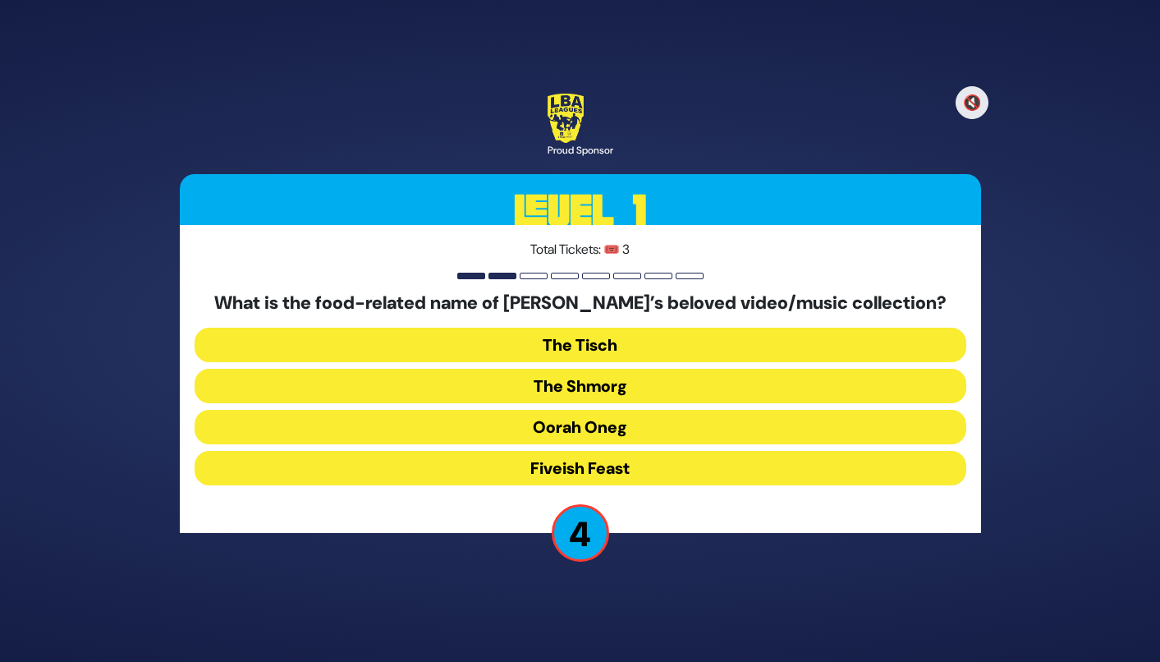
click at [608, 382] on button "The Shmorg" at bounding box center [581, 386] width 772 height 34
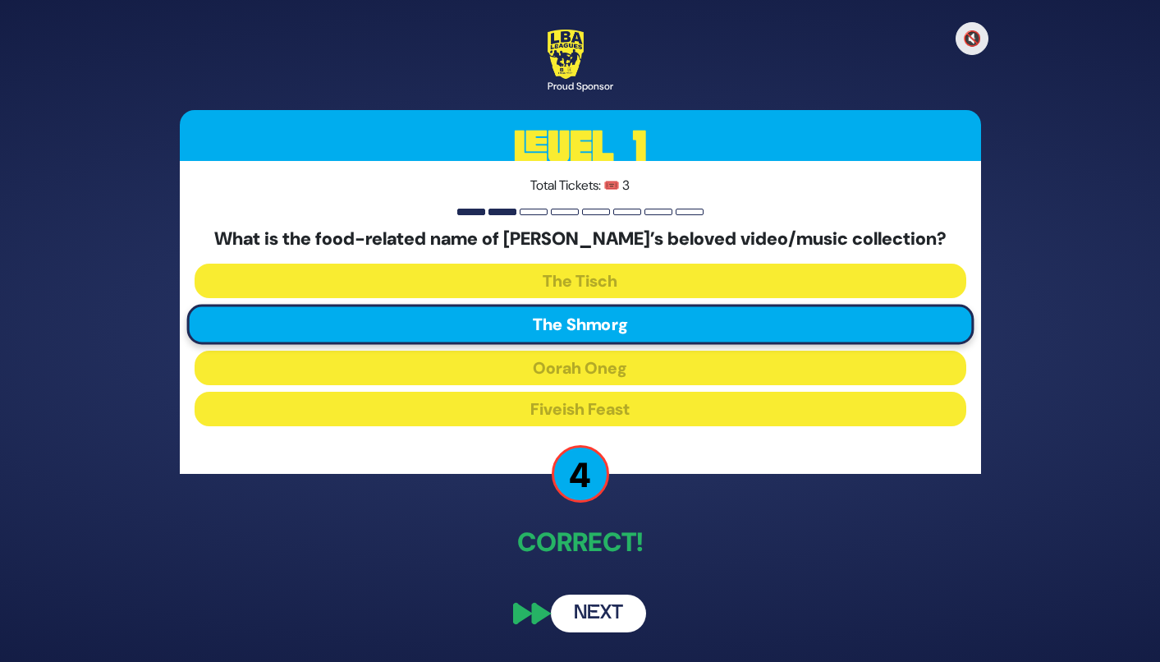
click at [593, 617] on button "Next" at bounding box center [598, 613] width 95 height 38
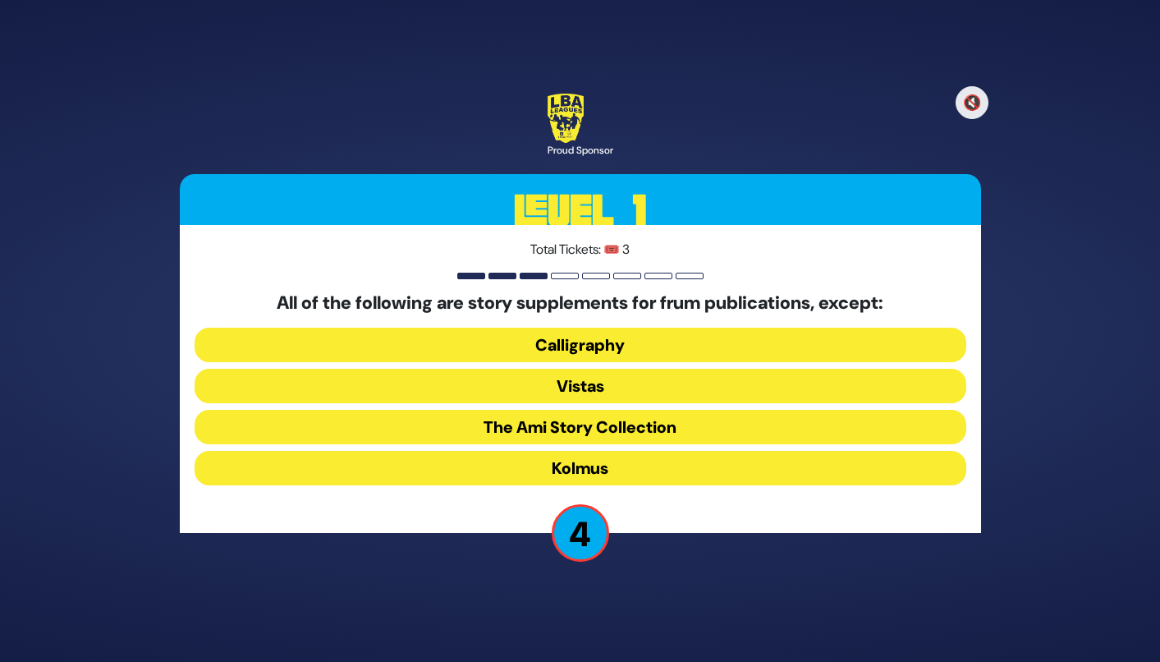
click at [627, 382] on button "Vistas" at bounding box center [581, 386] width 772 height 34
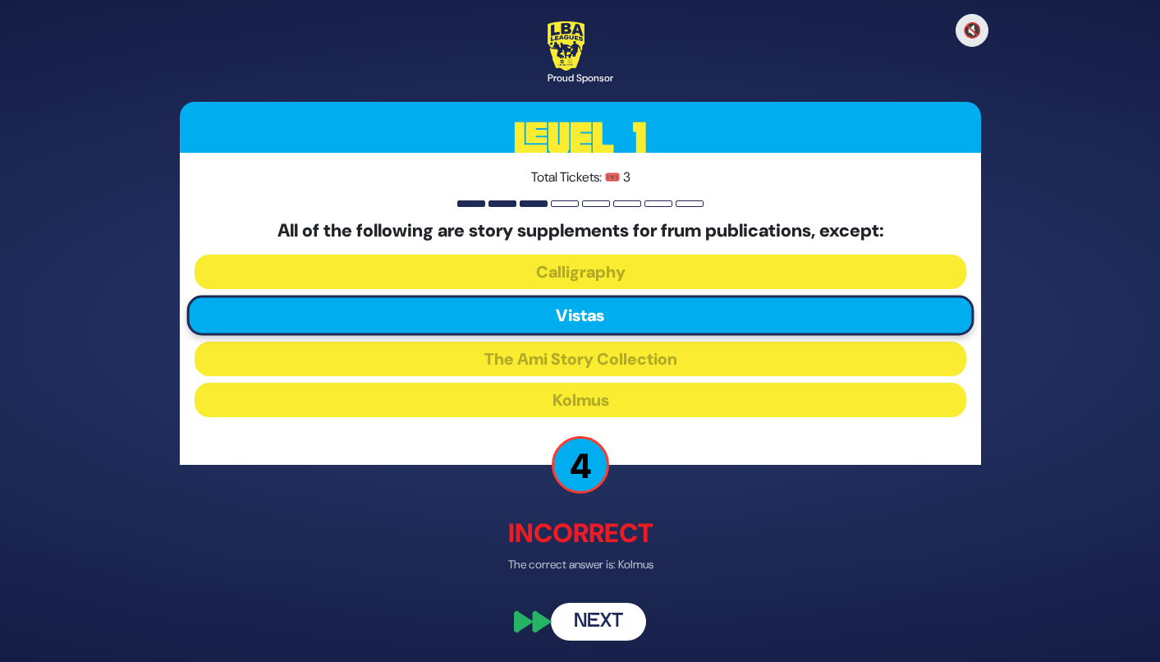
click at [602, 623] on button "Next" at bounding box center [598, 622] width 95 height 38
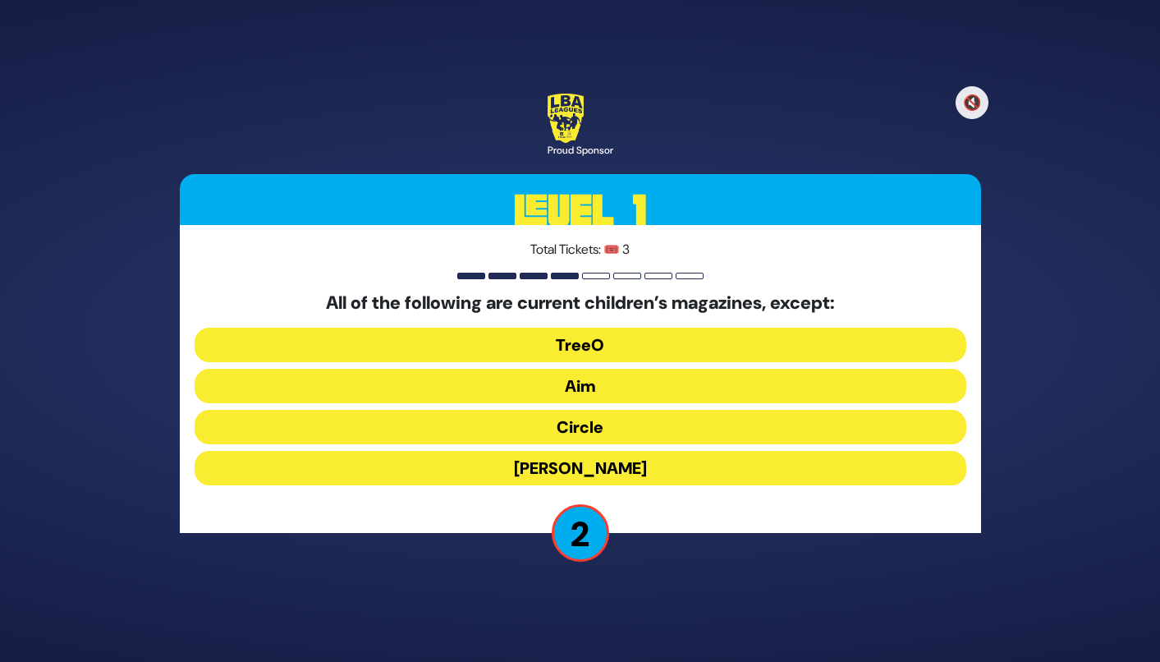
click at [631, 345] on button "TreeO" at bounding box center [581, 345] width 772 height 34
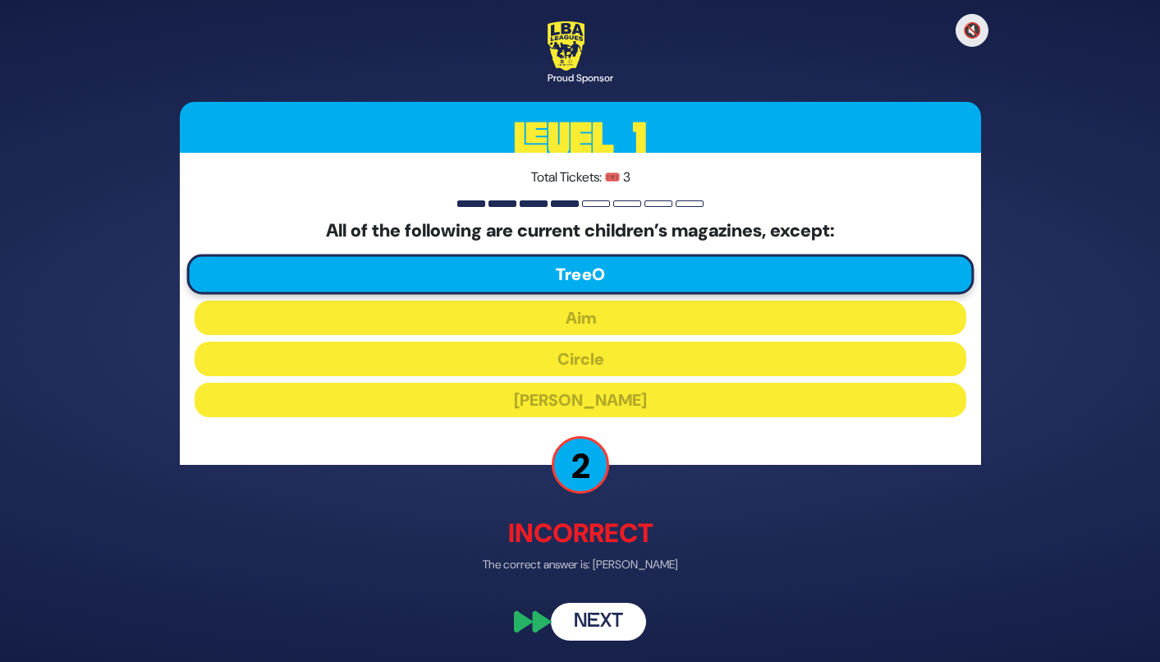
click at [582, 629] on button "Next" at bounding box center [598, 622] width 95 height 38
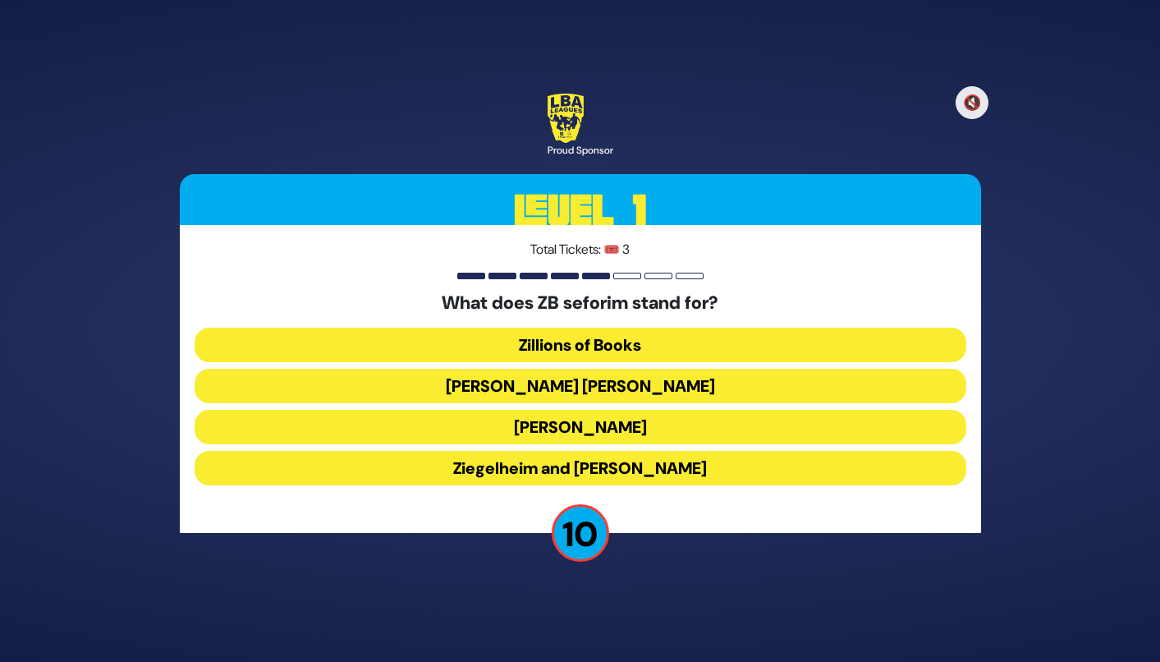
click at [645, 389] on button "Zundel Berman" at bounding box center [581, 386] width 772 height 34
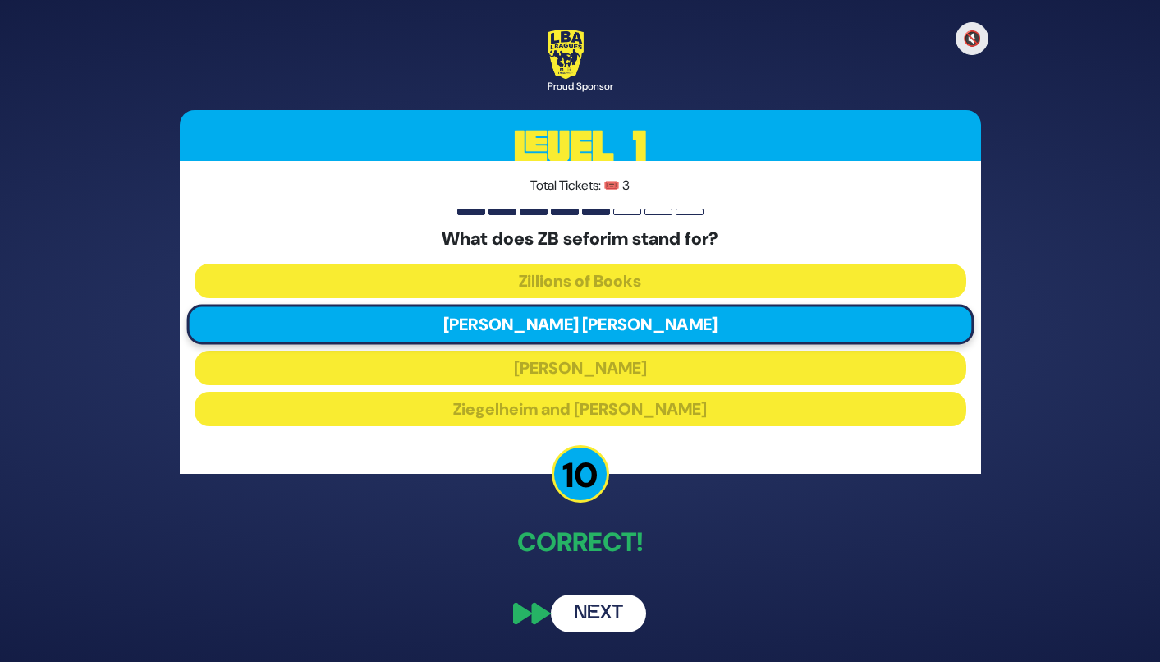
click at [612, 616] on button "Next" at bounding box center [598, 613] width 95 height 38
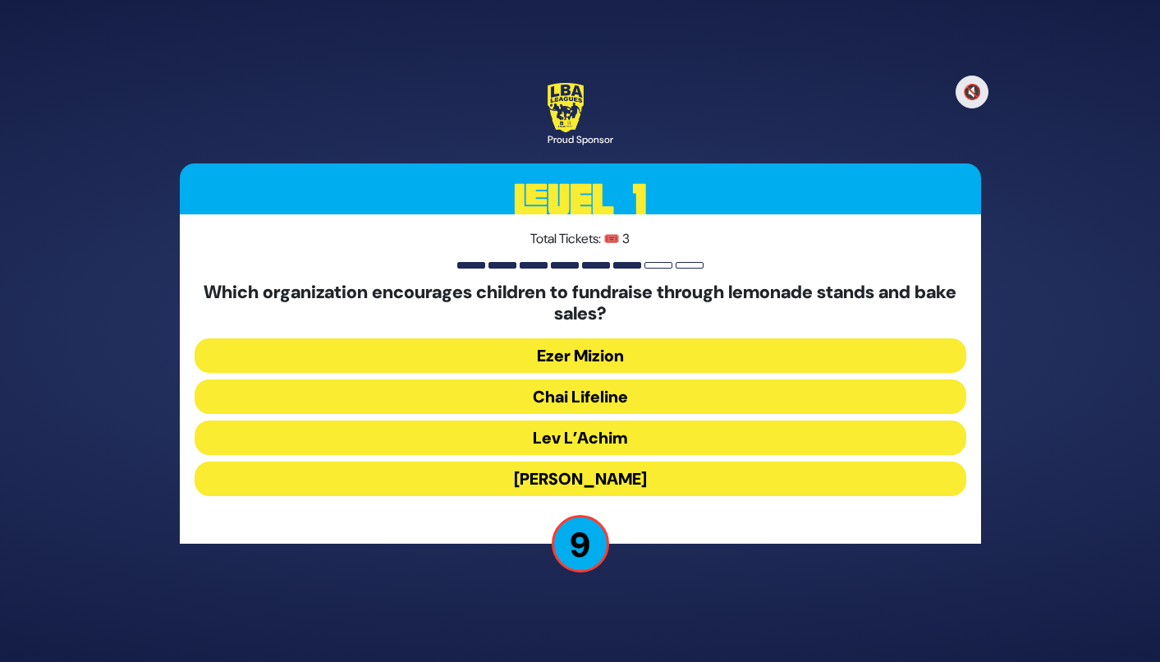
click at [670, 396] on button "Chai Lifeline" at bounding box center [581, 396] width 772 height 34
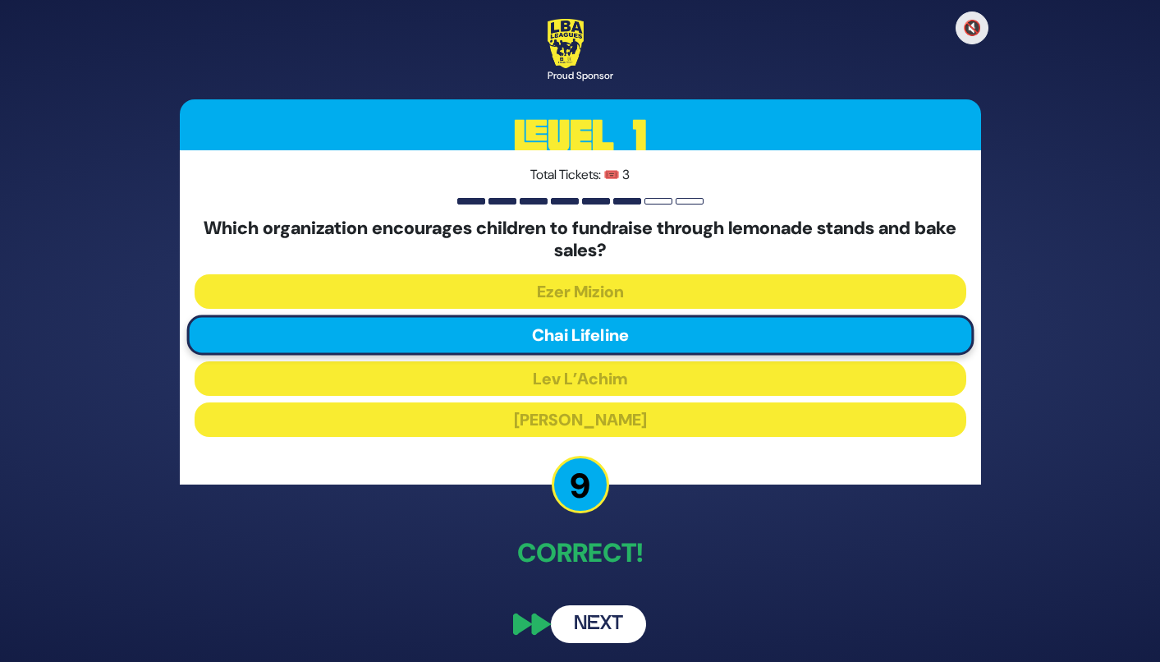
click at [585, 623] on button "Next" at bounding box center [598, 624] width 95 height 38
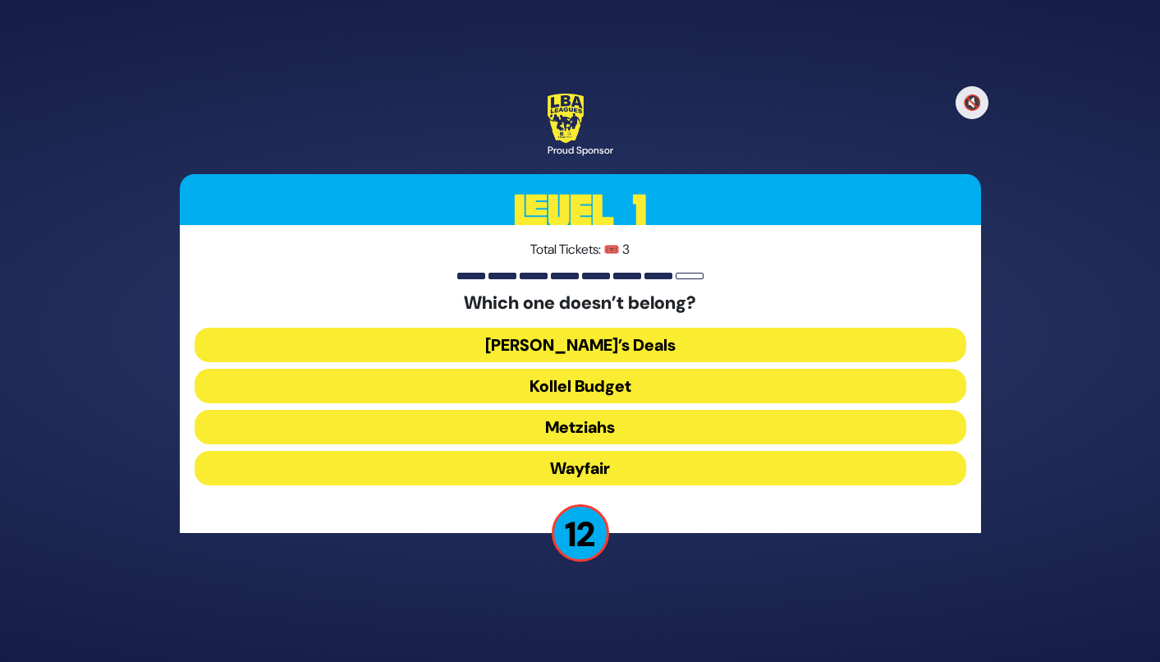
click at [709, 466] on button "Wayfair" at bounding box center [581, 468] width 772 height 34
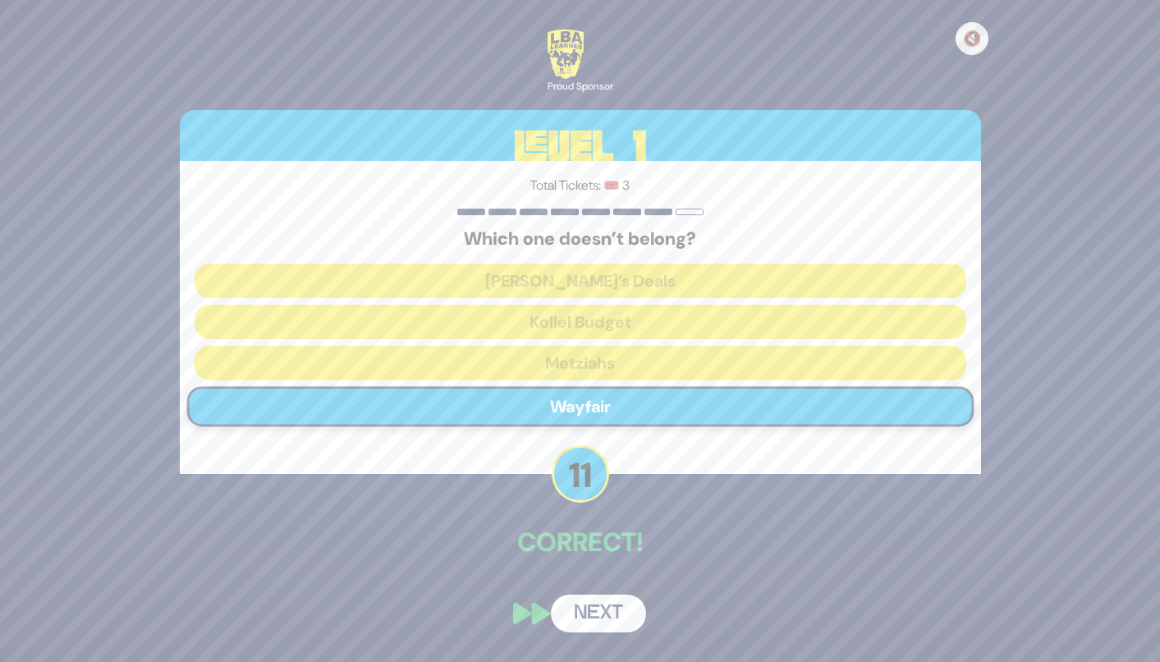
click at [588, 609] on button "Next" at bounding box center [598, 613] width 95 height 38
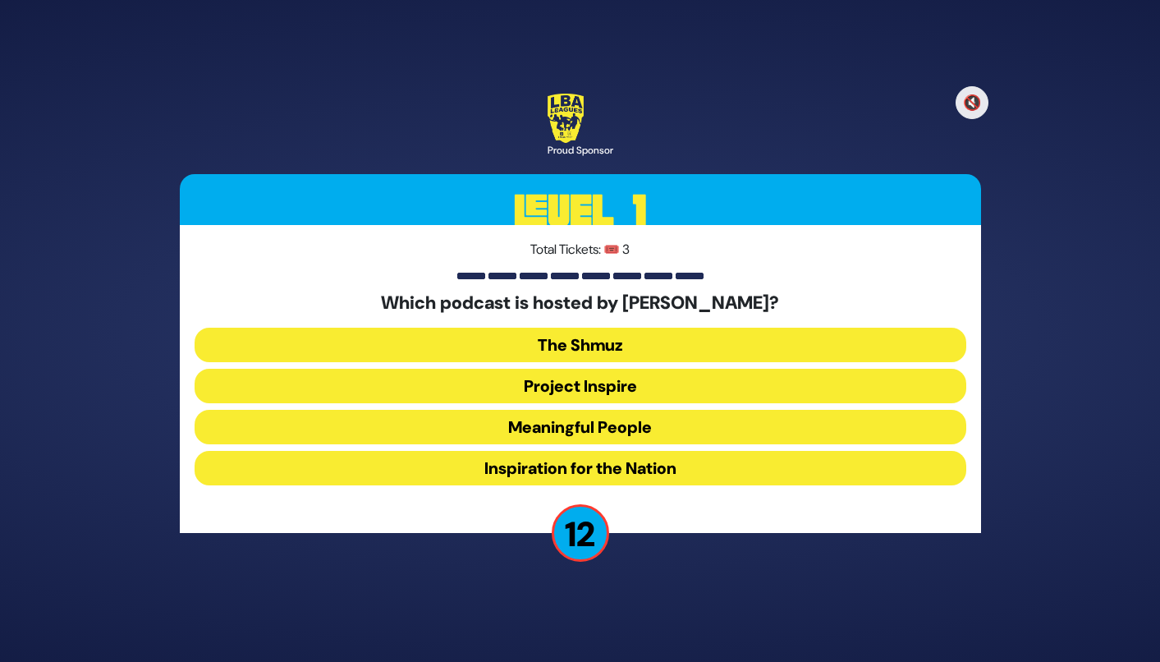
click at [603, 428] on button "Meaningful People" at bounding box center [581, 427] width 772 height 34
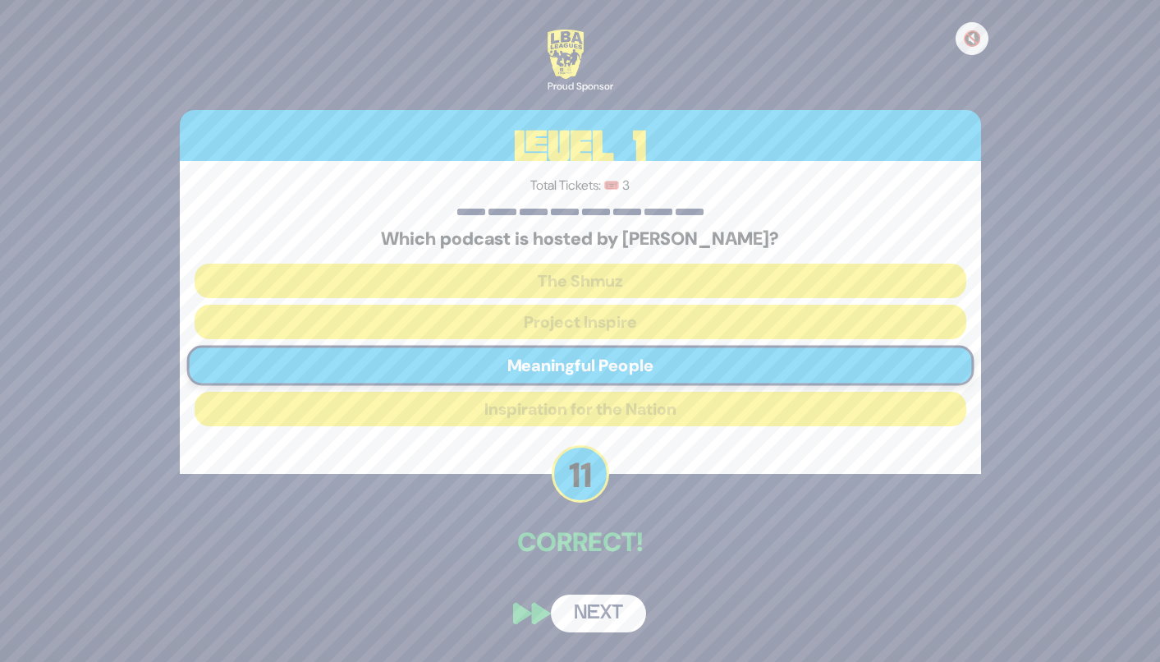
click at [592, 613] on button "Next" at bounding box center [598, 613] width 95 height 38
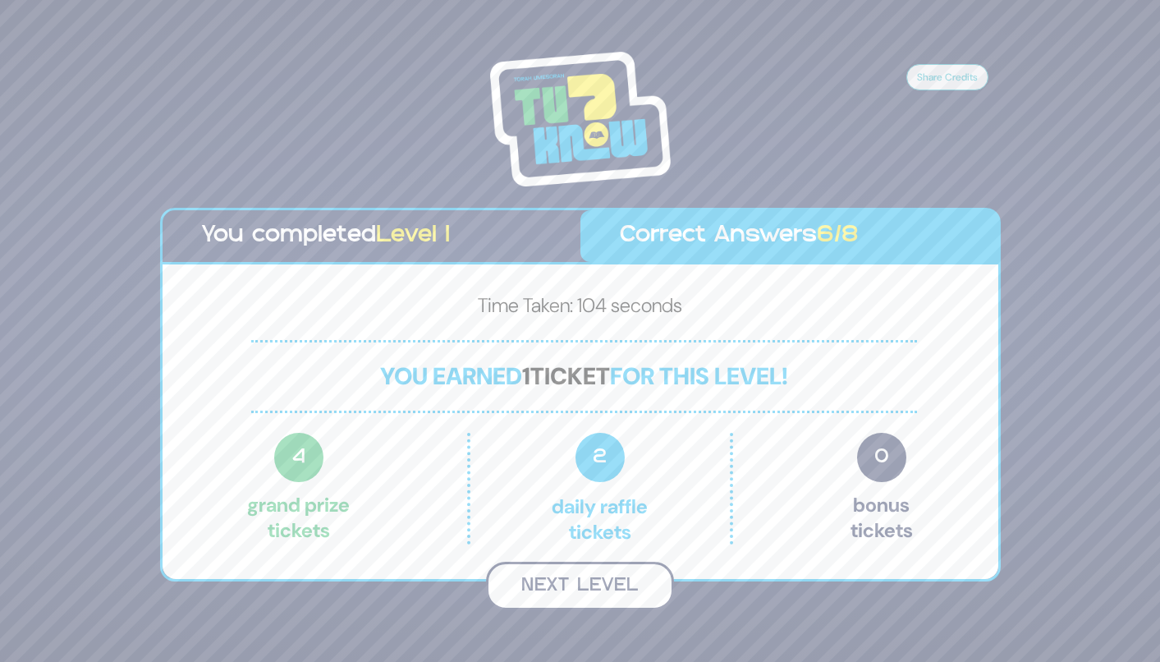
click at [617, 594] on button "Next Level" at bounding box center [580, 586] width 188 height 48
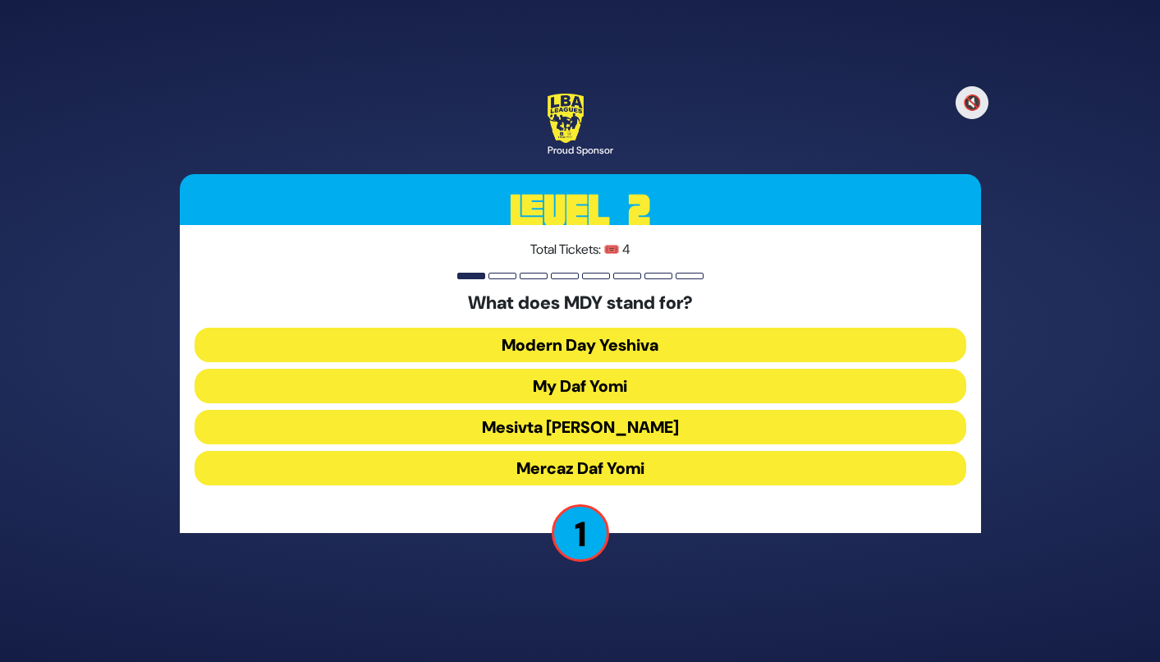
click at [630, 398] on button "My Daf Yomi" at bounding box center [581, 386] width 772 height 34
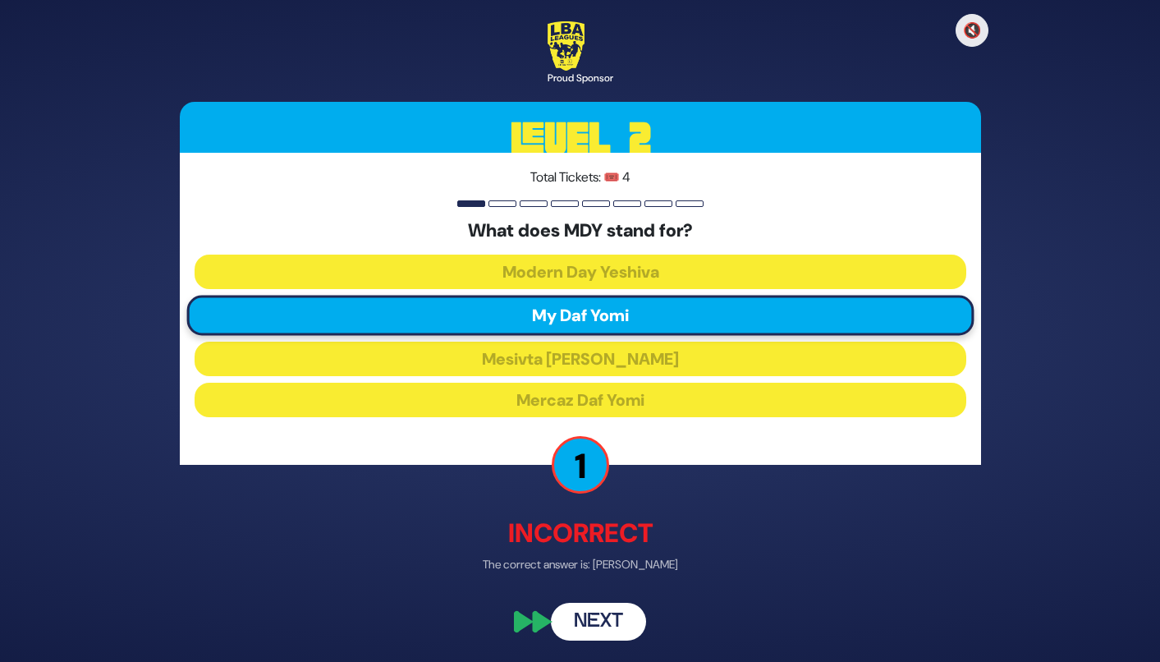
click at [604, 626] on button "Next" at bounding box center [598, 622] width 95 height 38
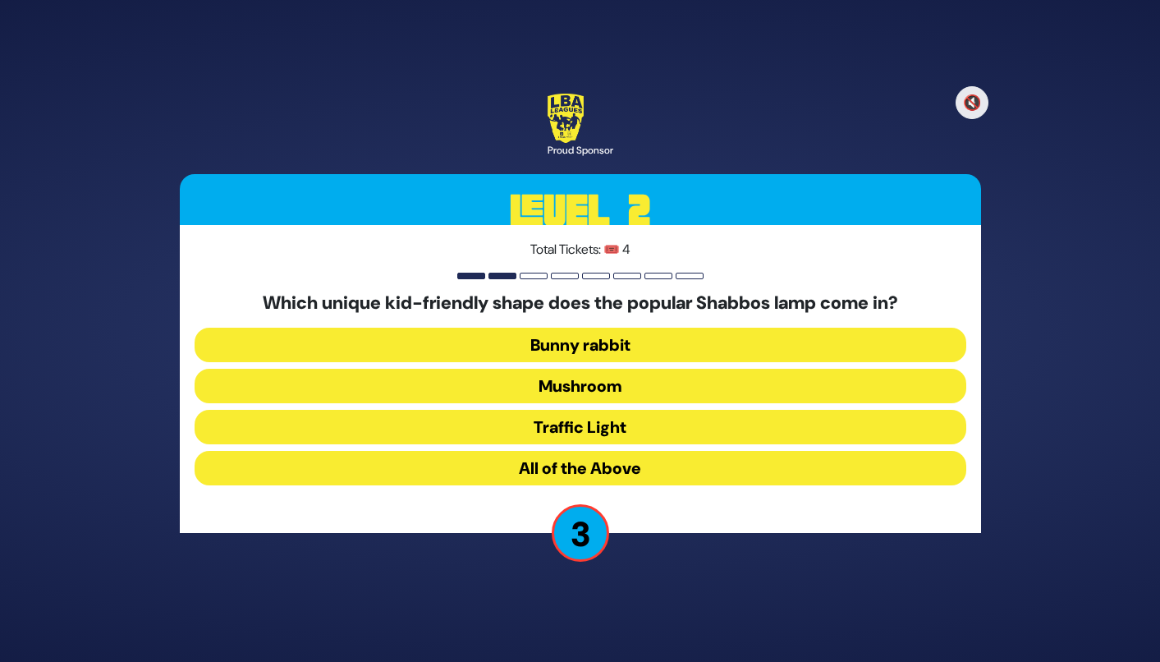
click at [585, 466] on button "All of the Above" at bounding box center [581, 468] width 772 height 34
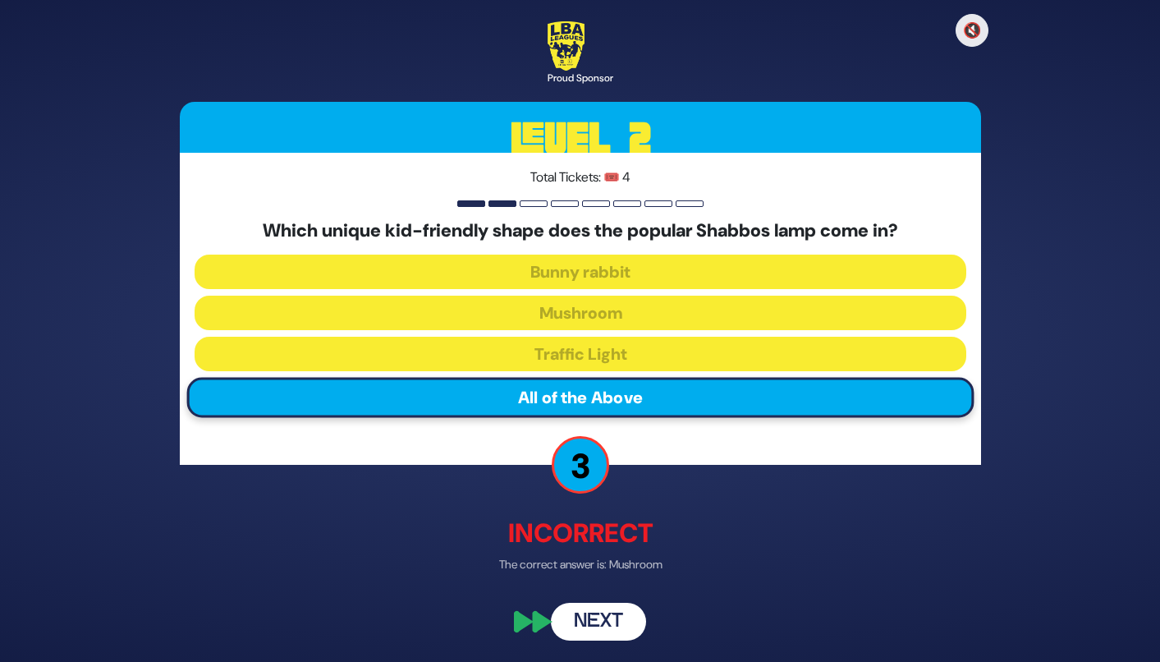
click at [609, 623] on button "Next" at bounding box center [598, 622] width 95 height 38
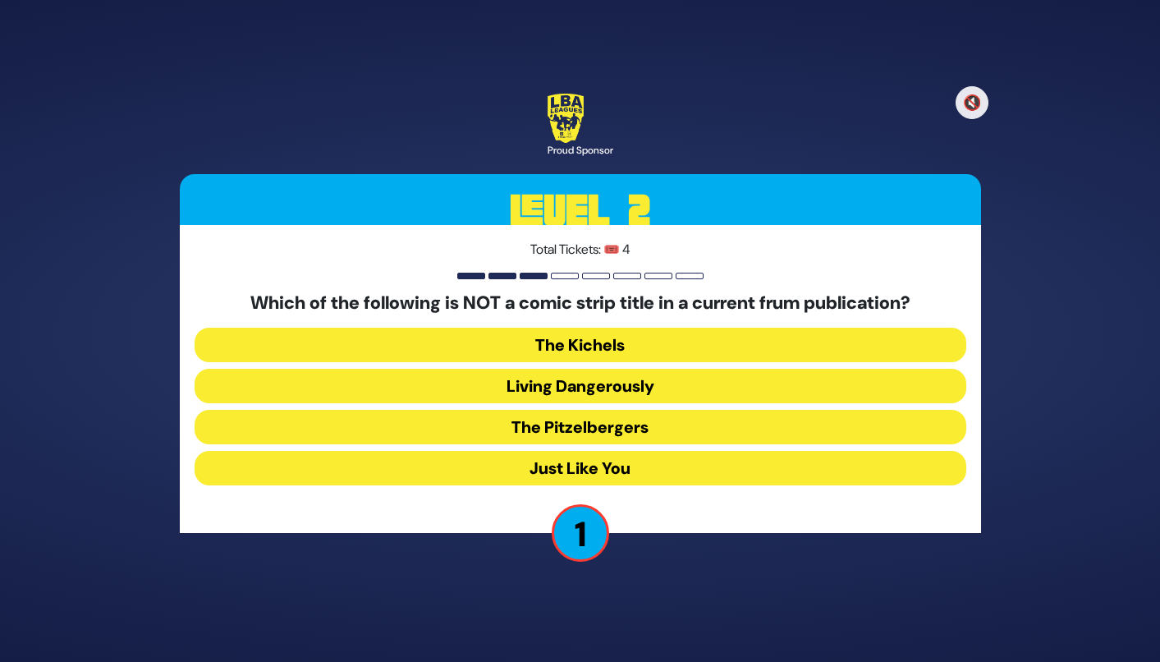
click at [632, 393] on button "Living Dangerously" at bounding box center [581, 386] width 772 height 34
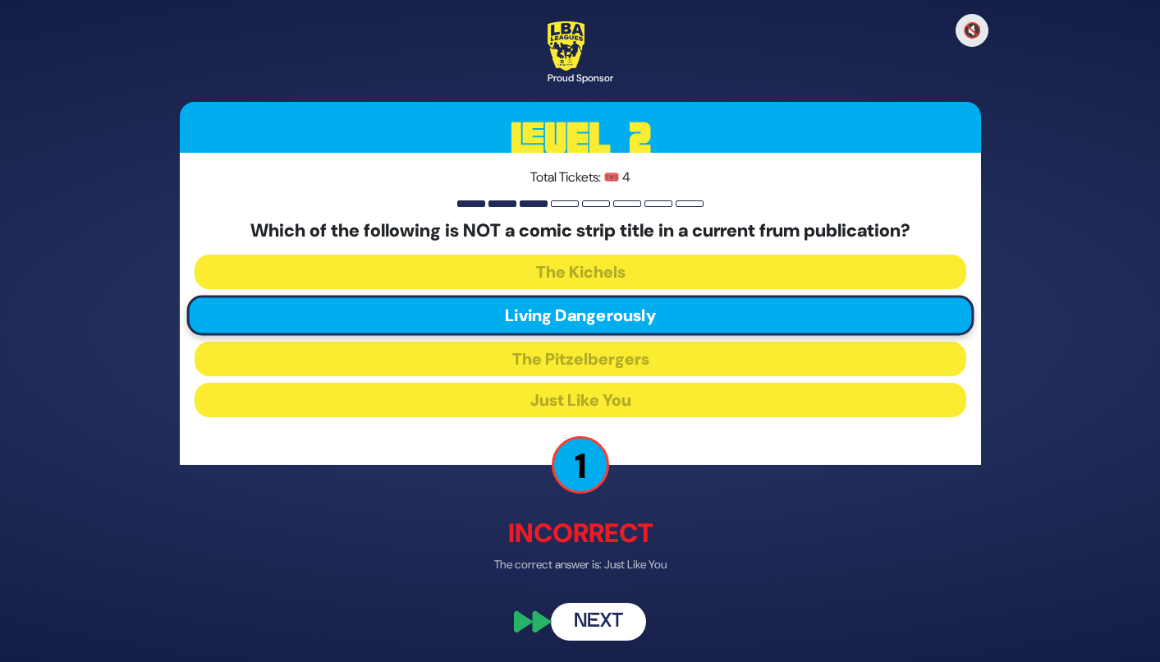
click at [594, 644] on div "🔇 Proud Sponsor Level 2 Total Tickets: 🎟️ 4 Which of the following is NOT a com…" at bounding box center [580, 331] width 841 height 659
click at [594, 633] on button "Next" at bounding box center [598, 622] width 95 height 38
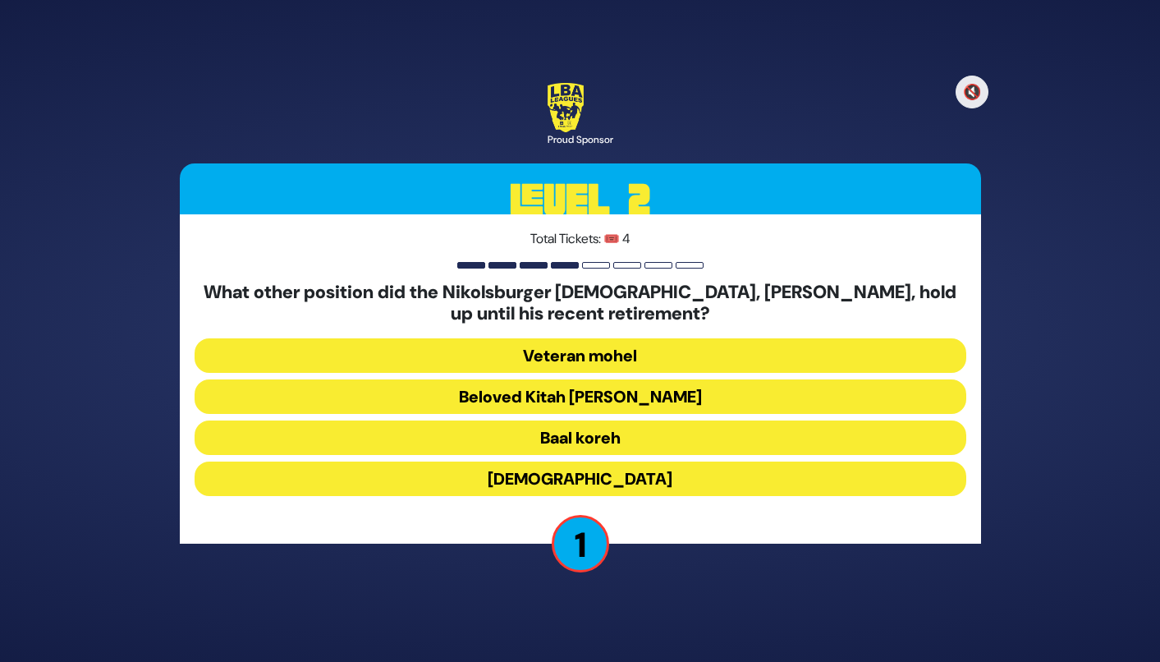
click at [616, 440] on button "Baal koreh" at bounding box center [581, 437] width 772 height 34
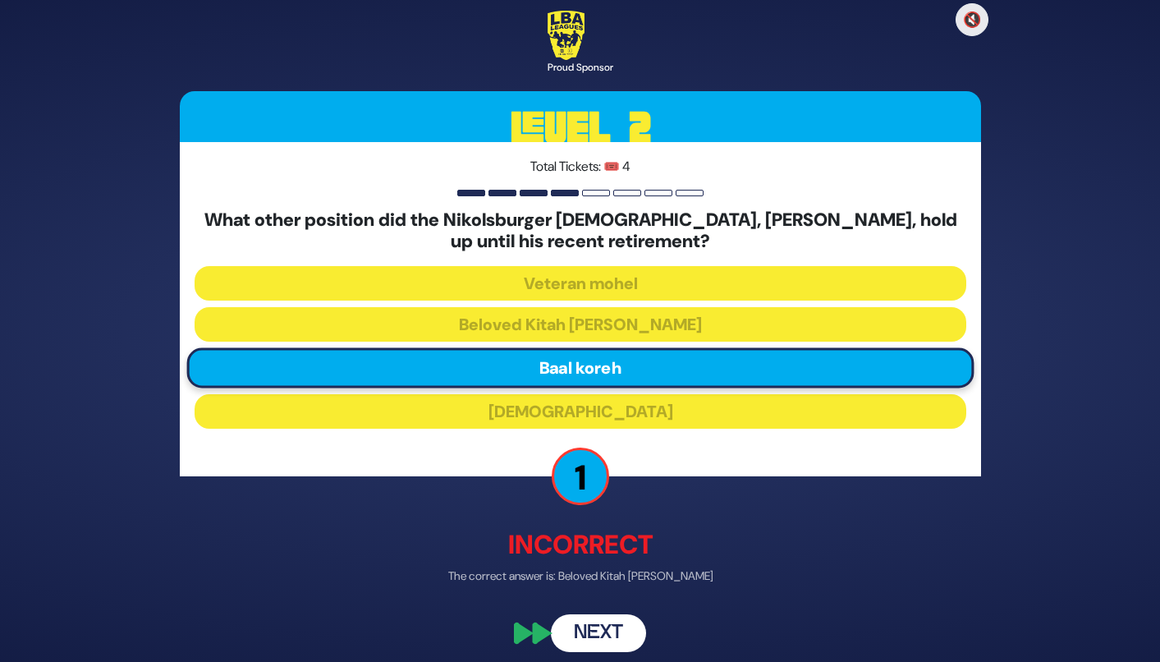
click at [586, 640] on button "Next" at bounding box center [598, 632] width 95 height 38
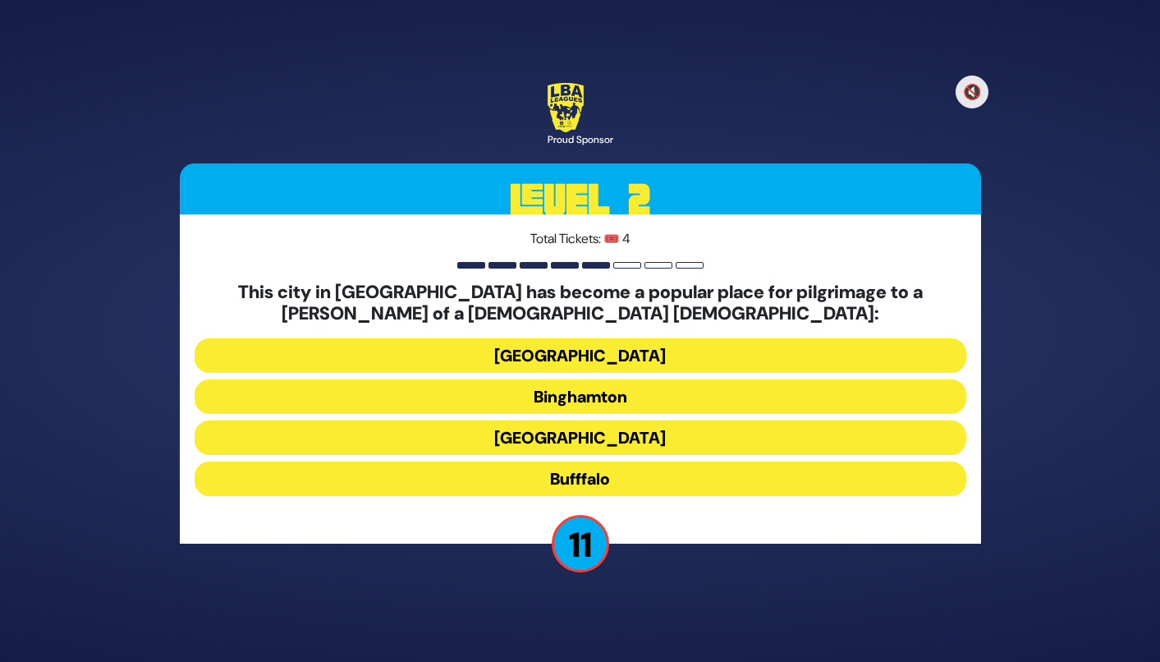
click at [578, 441] on button "Rochester" at bounding box center [581, 437] width 772 height 34
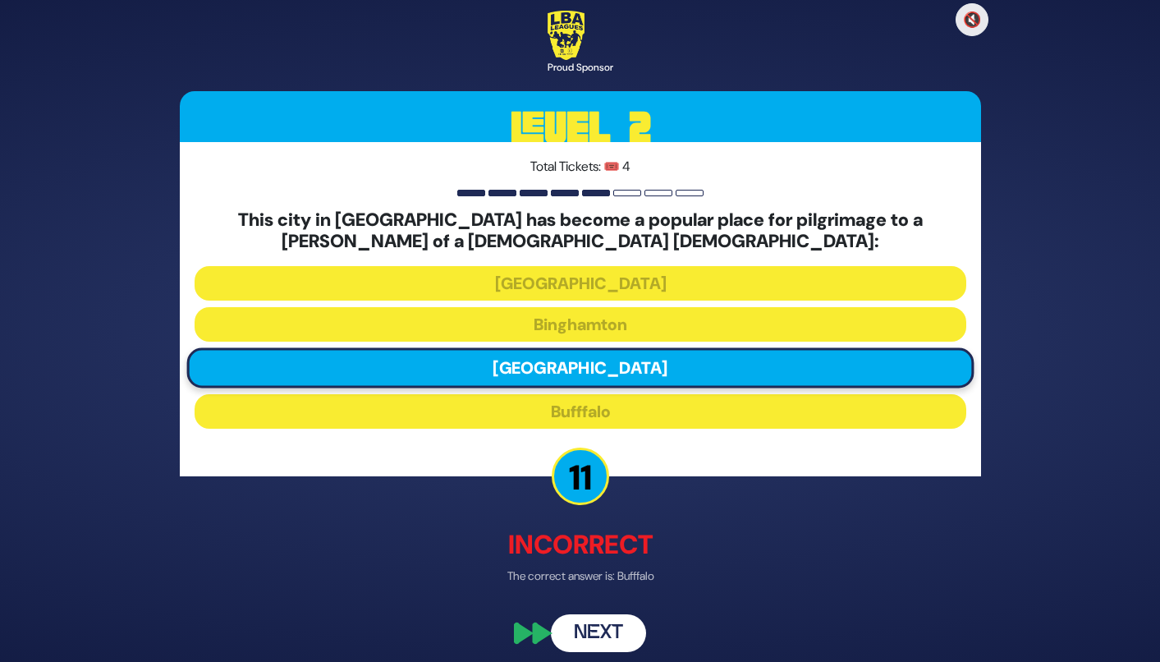
click at [581, 487] on p "11" at bounding box center [580, 475] width 57 height 57
click at [584, 628] on button "Next" at bounding box center [598, 632] width 95 height 38
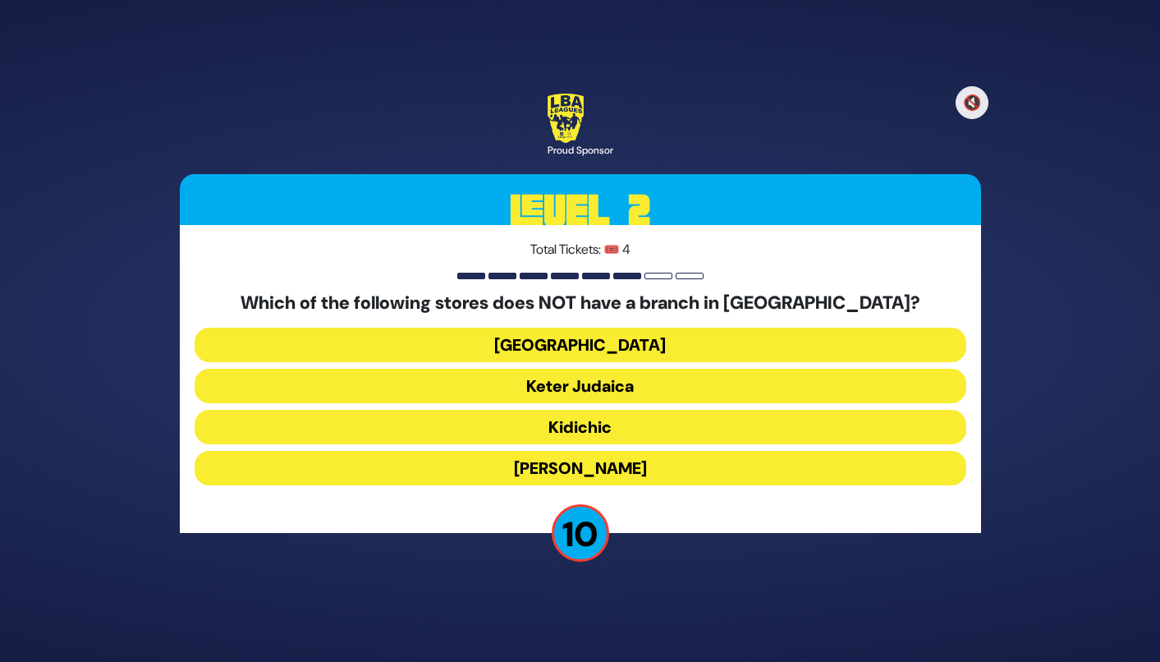
click at [624, 461] on button "Hadar Geulah" at bounding box center [581, 468] width 772 height 34
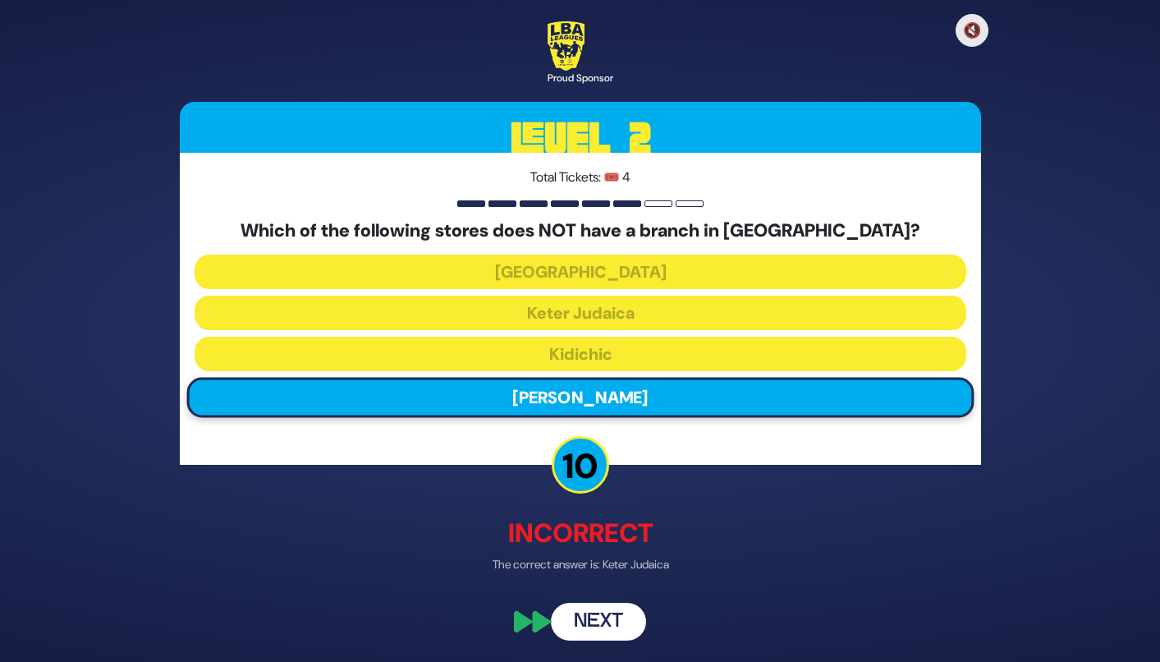
click at [587, 619] on button "Next" at bounding box center [598, 622] width 95 height 38
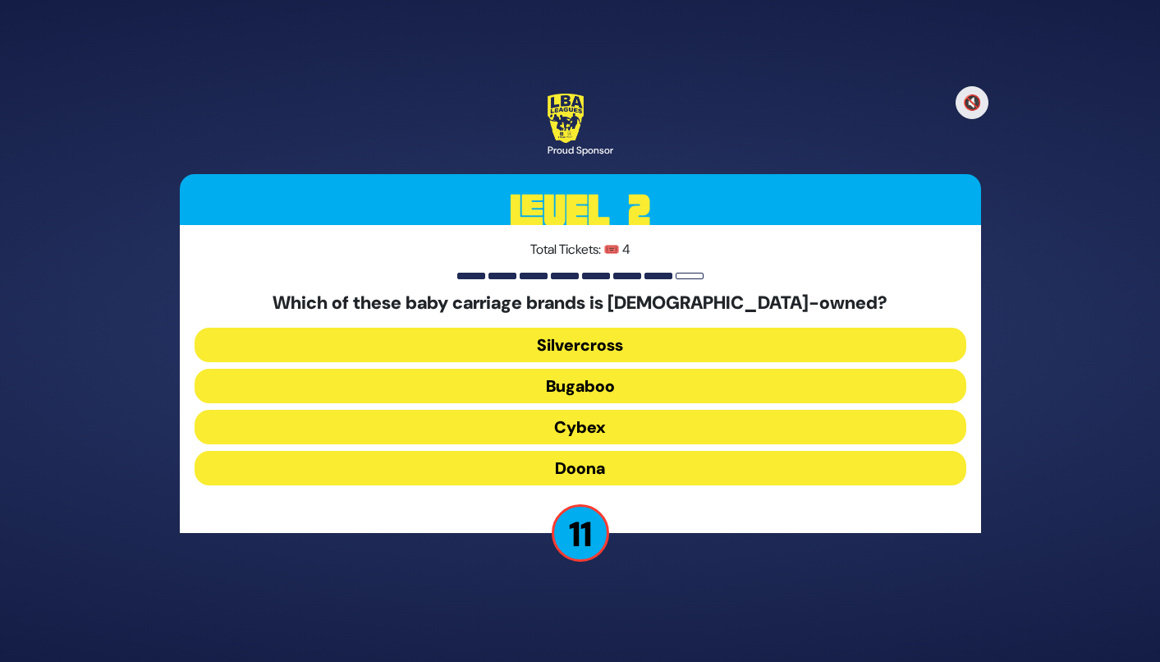
click at [621, 348] on button "Silvercross" at bounding box center [581, 345] width 772 height 34
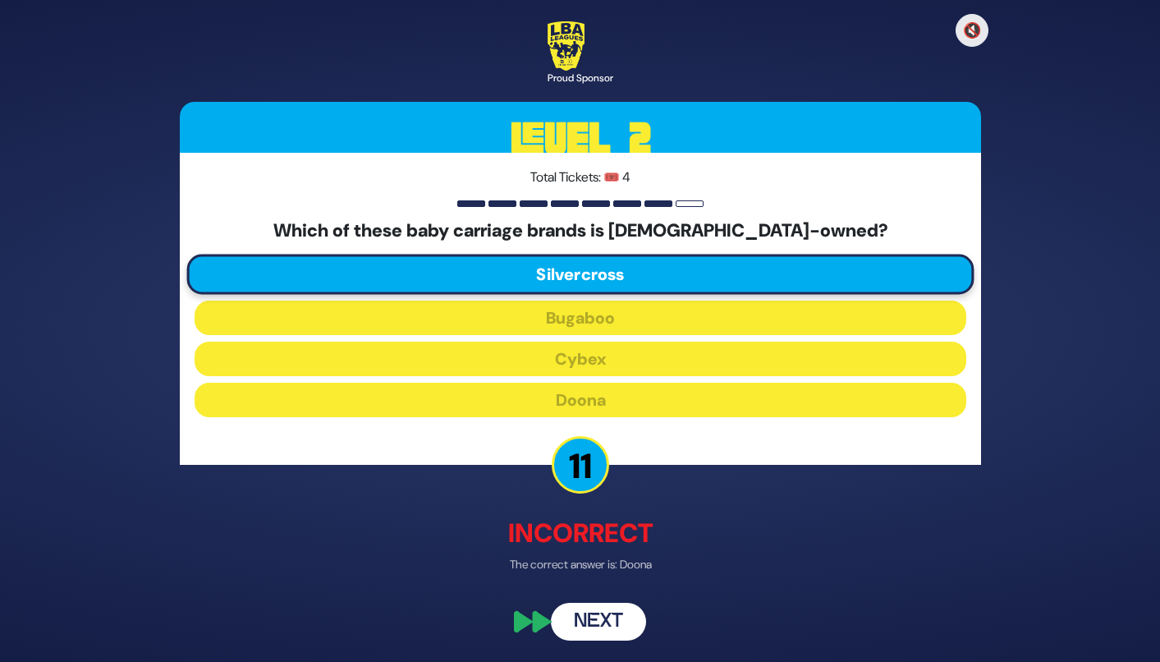
click at [582, 617] on button "Next" at bounding box center [598, 622] width 95 height 38
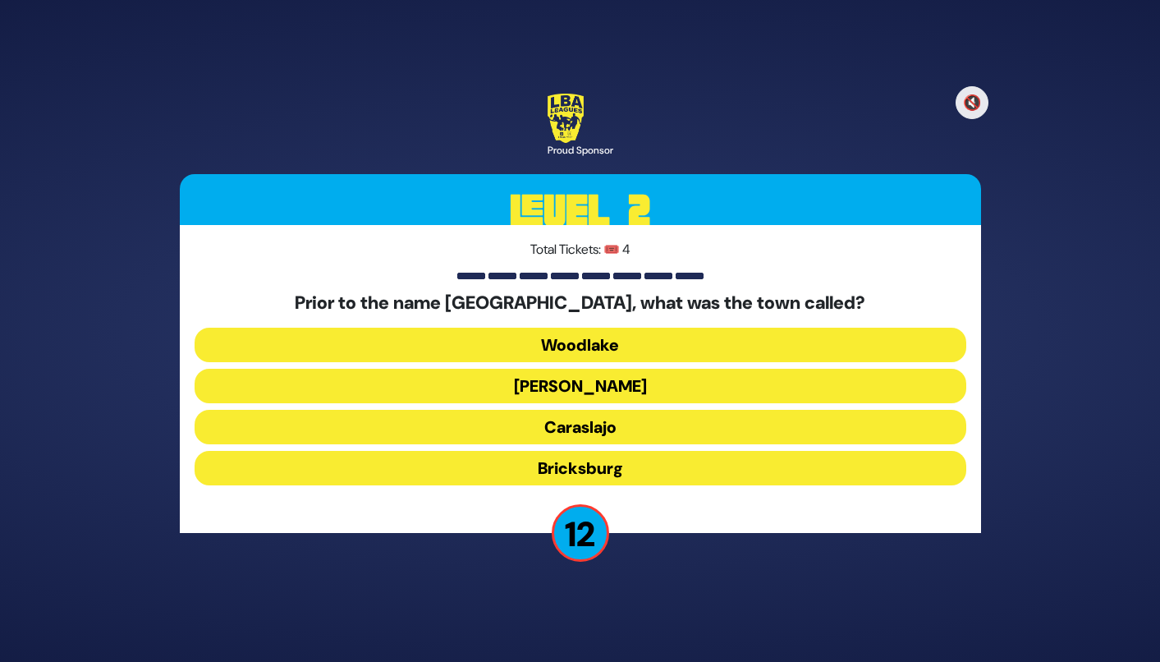
click at [615, 389] on button "Howell" at bounding box center [581, 386] width 772 height 34
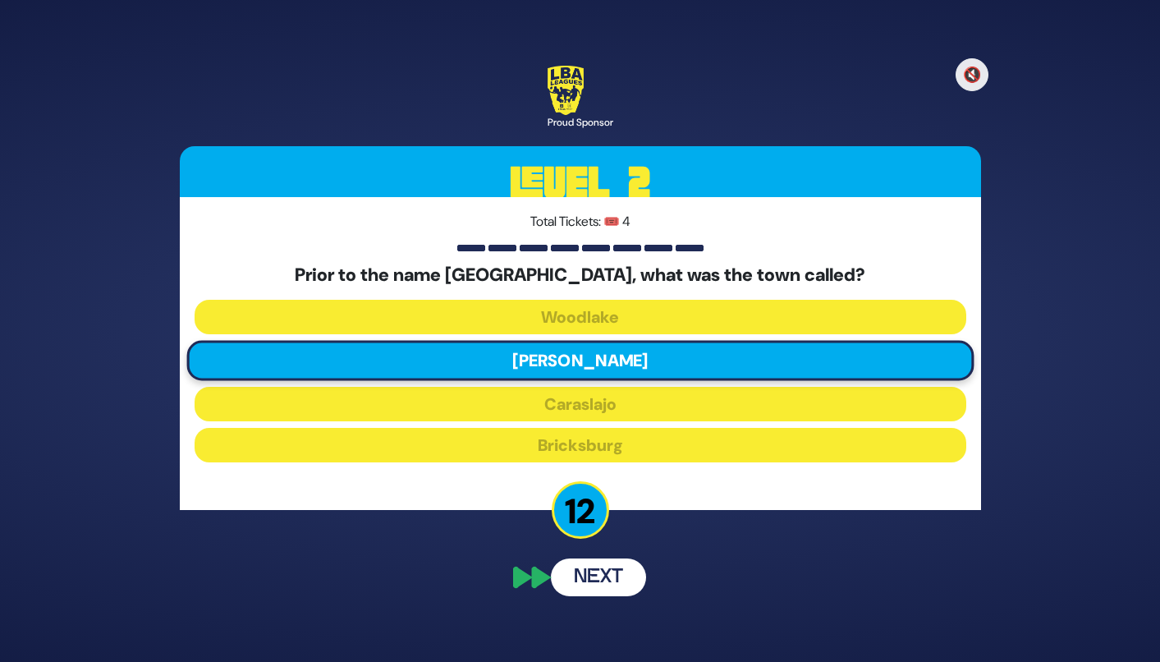
click at [576, 534] on div "🔇 Proud Sponsor Level 2 Total Tickets: 🎟️ 4 Prior to the name Lakewood NJ, what…" at bounding box center [580, 330] width 841 height 569
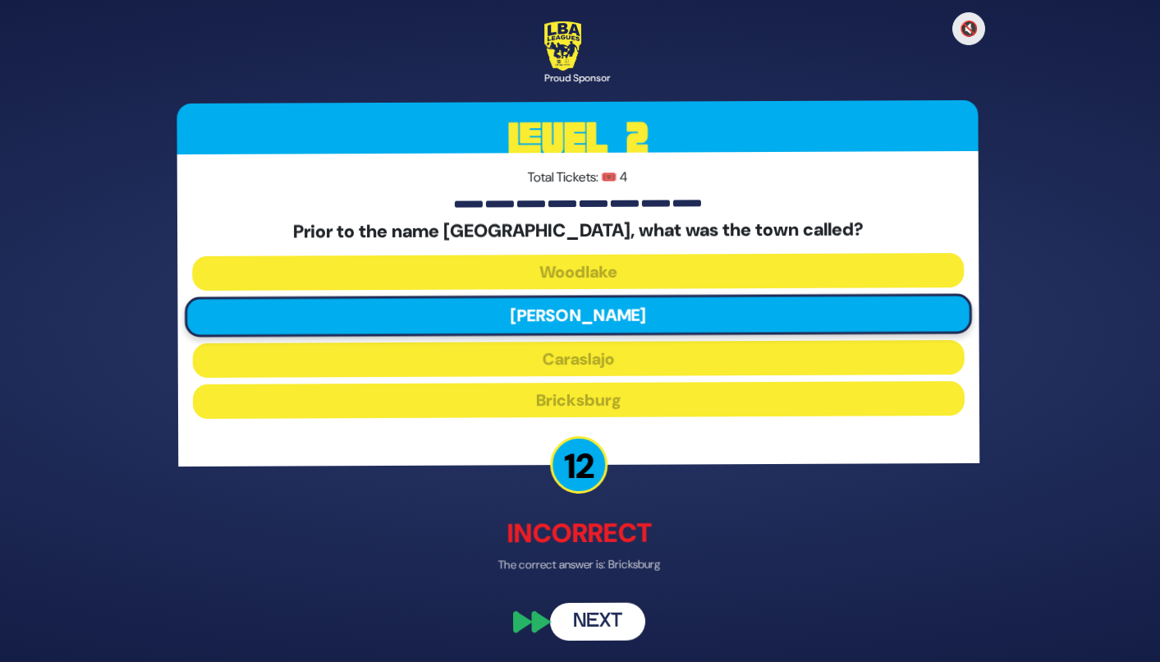
click at [578, 594] on div "🔇 Proud Sponsor Level 2 Total Tickets: 🎟️ 4 Prior to the name Lakewood NJ, what…" at bounding box center [580, 331] width 841 height 659
click at [576, 613] on button "Next" at bounding box center [598, 622] width 95 height 38
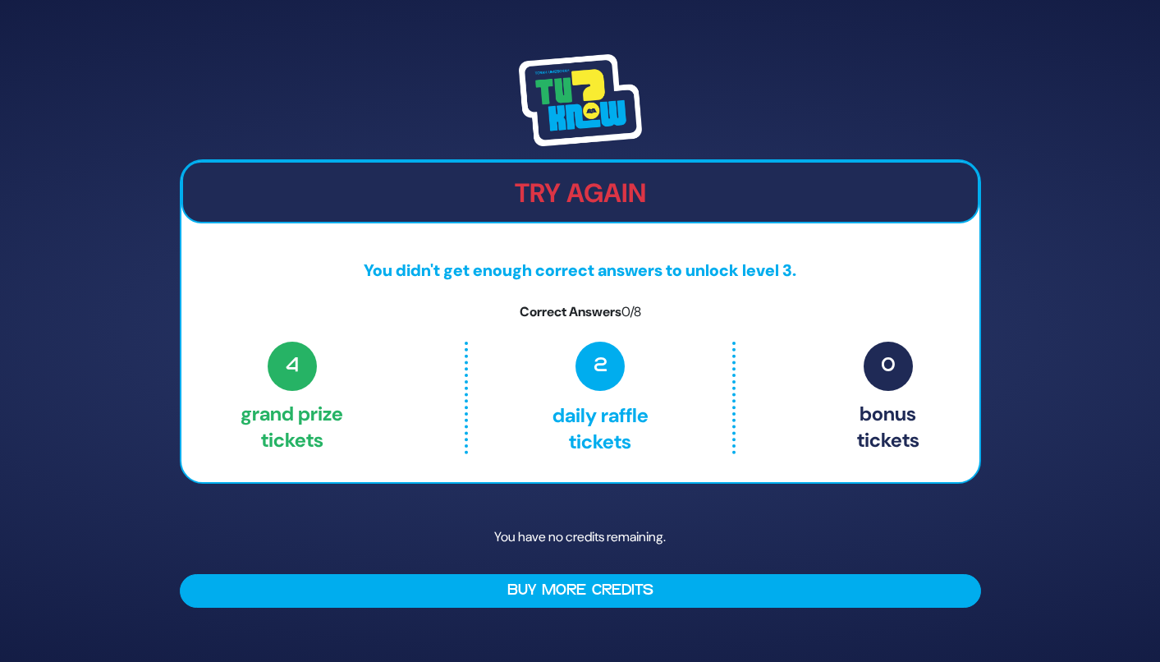
click at [787, 273] on p "You didn't get enough correct answers to unlock level 3." at bounding box center [580, 270] width 798 height 25
click at [585, 103] on img at bounding box center [580, 100] width 123 height 92
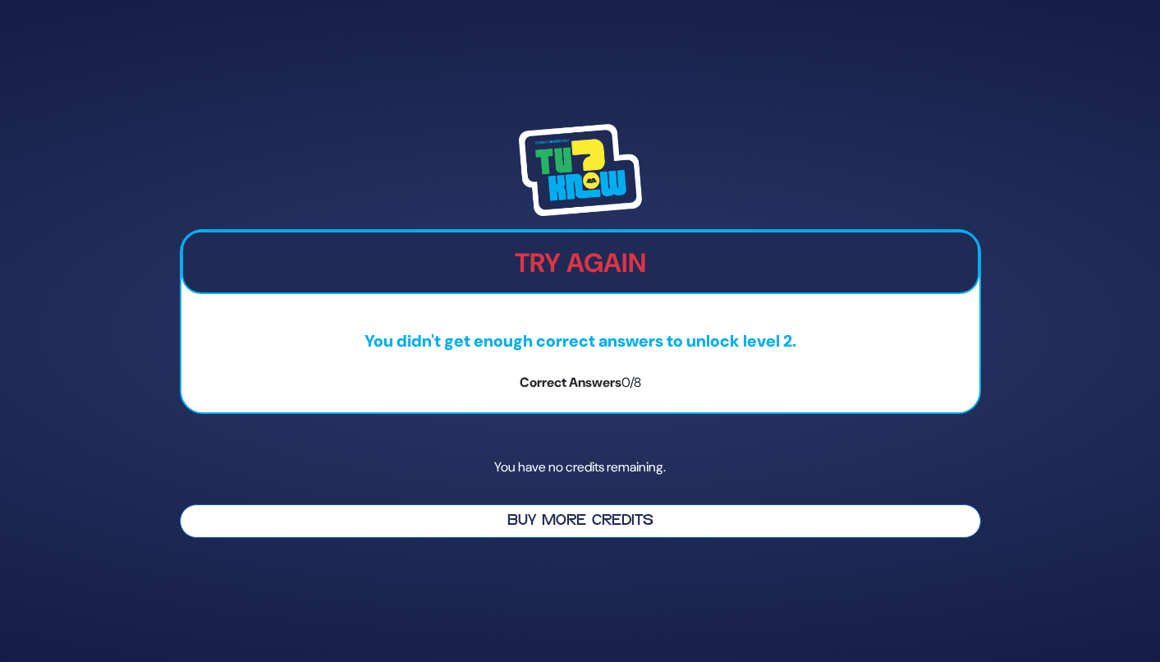
click at [561, 525] on button "Buy More Credits" at bounding box center [580, 521] width 801 height 34
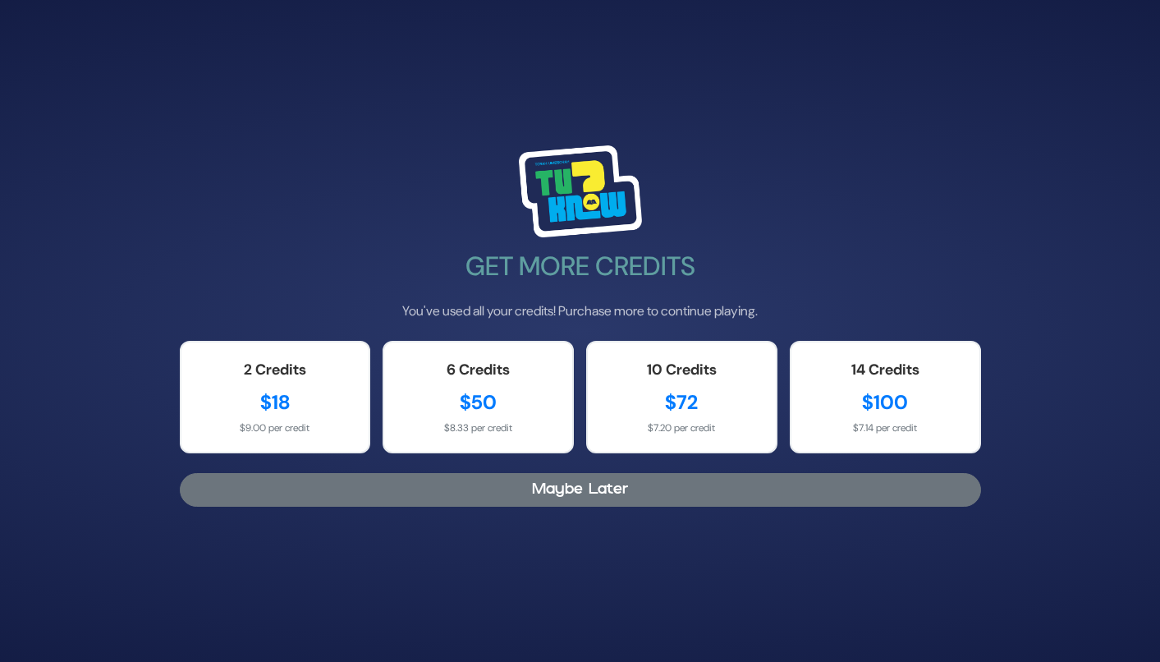
click at [594, 493] on button "Maybe Later" at bounding box center [580, 490] width 801 height 34
